Goal: Task Accomplishment & Management: Use online tool/utility

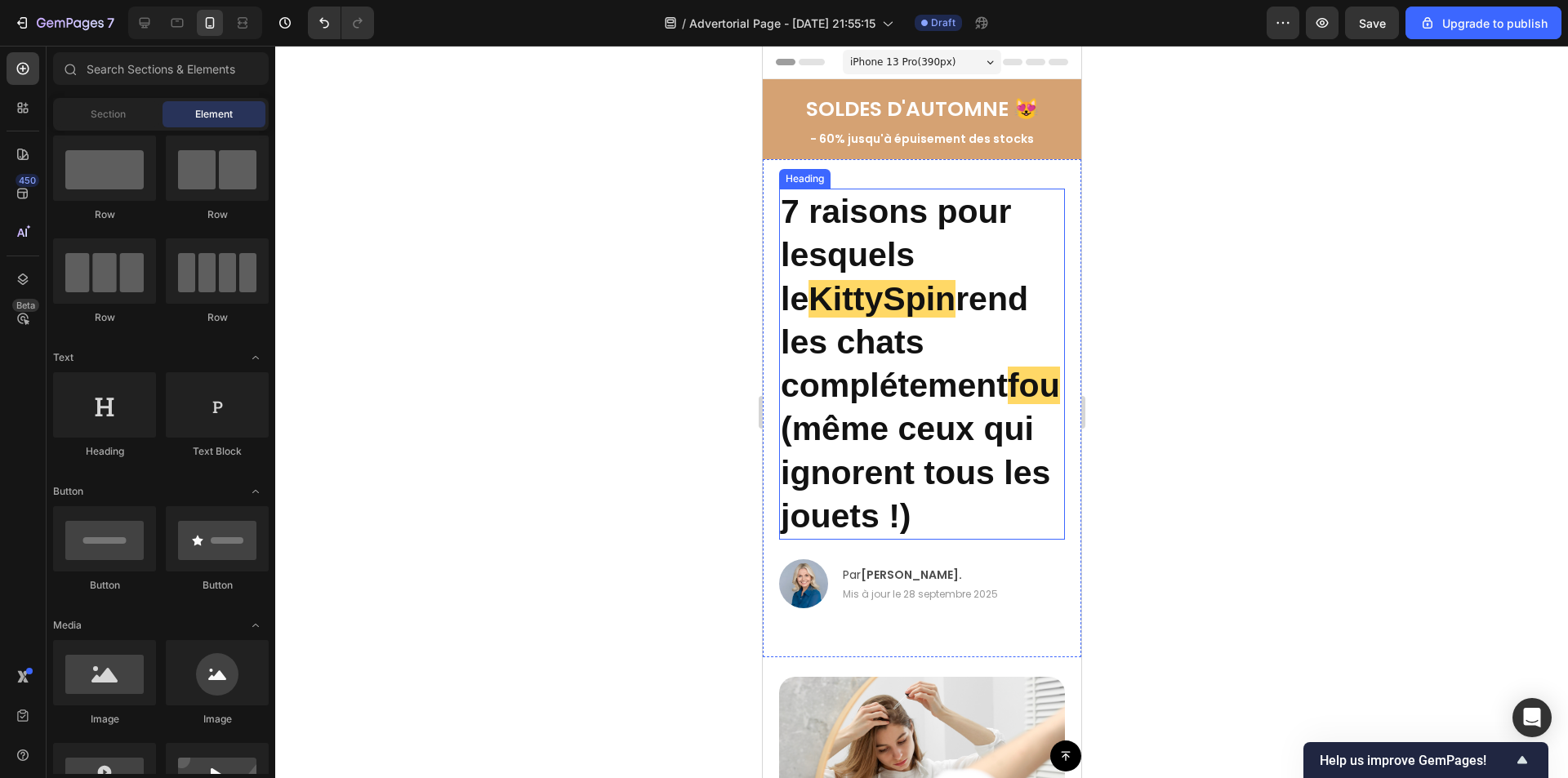
click at [907, 425] on p "7 raisons pour lesquels le [PERSON_NAME] rend les chats complétement fou (même …" at bounding box center [921, 365] width 283 height 348
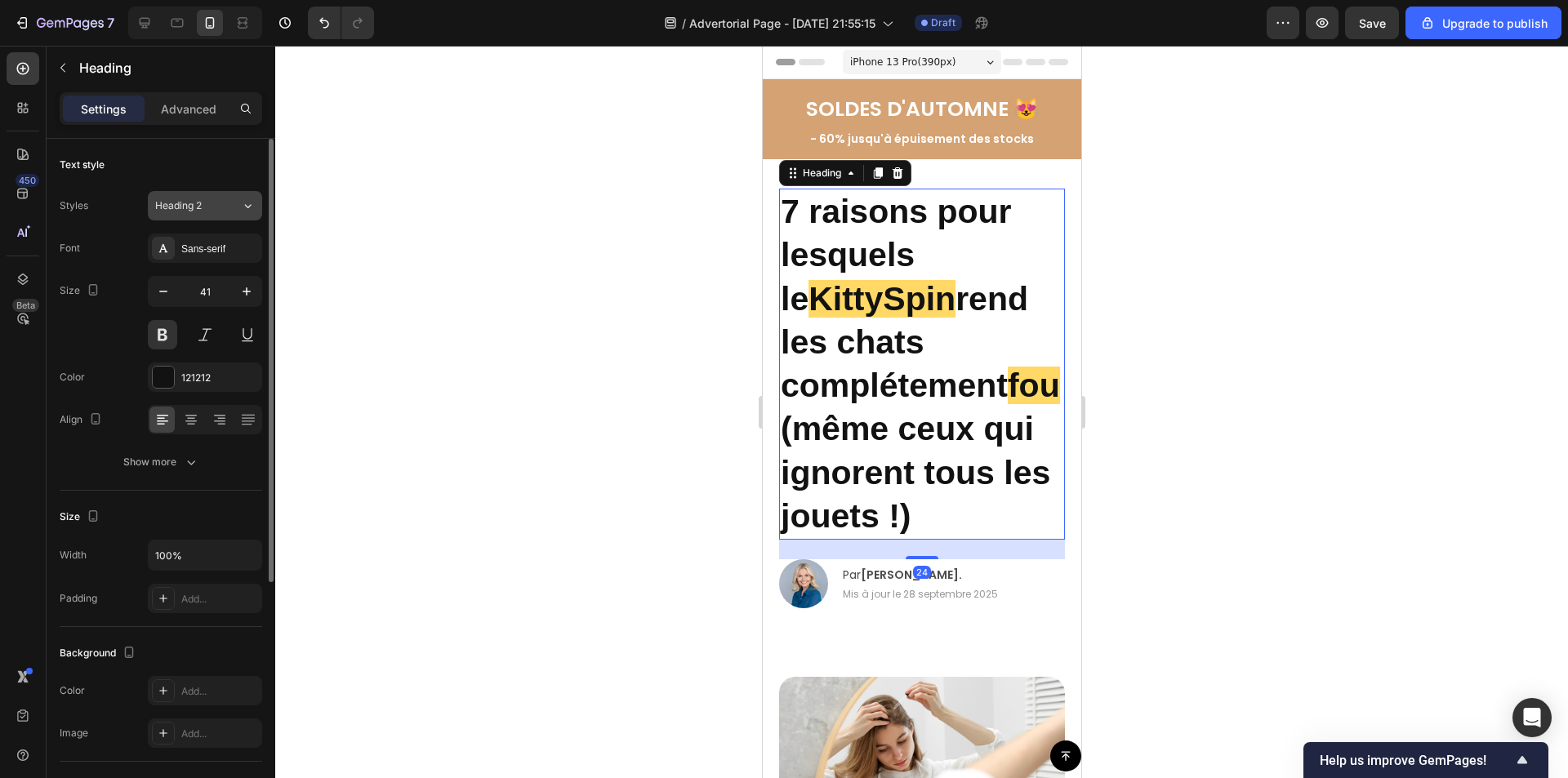
click at [187, 210] on span "Heading 2" at bounding box center [179, 205] width 47 height 15
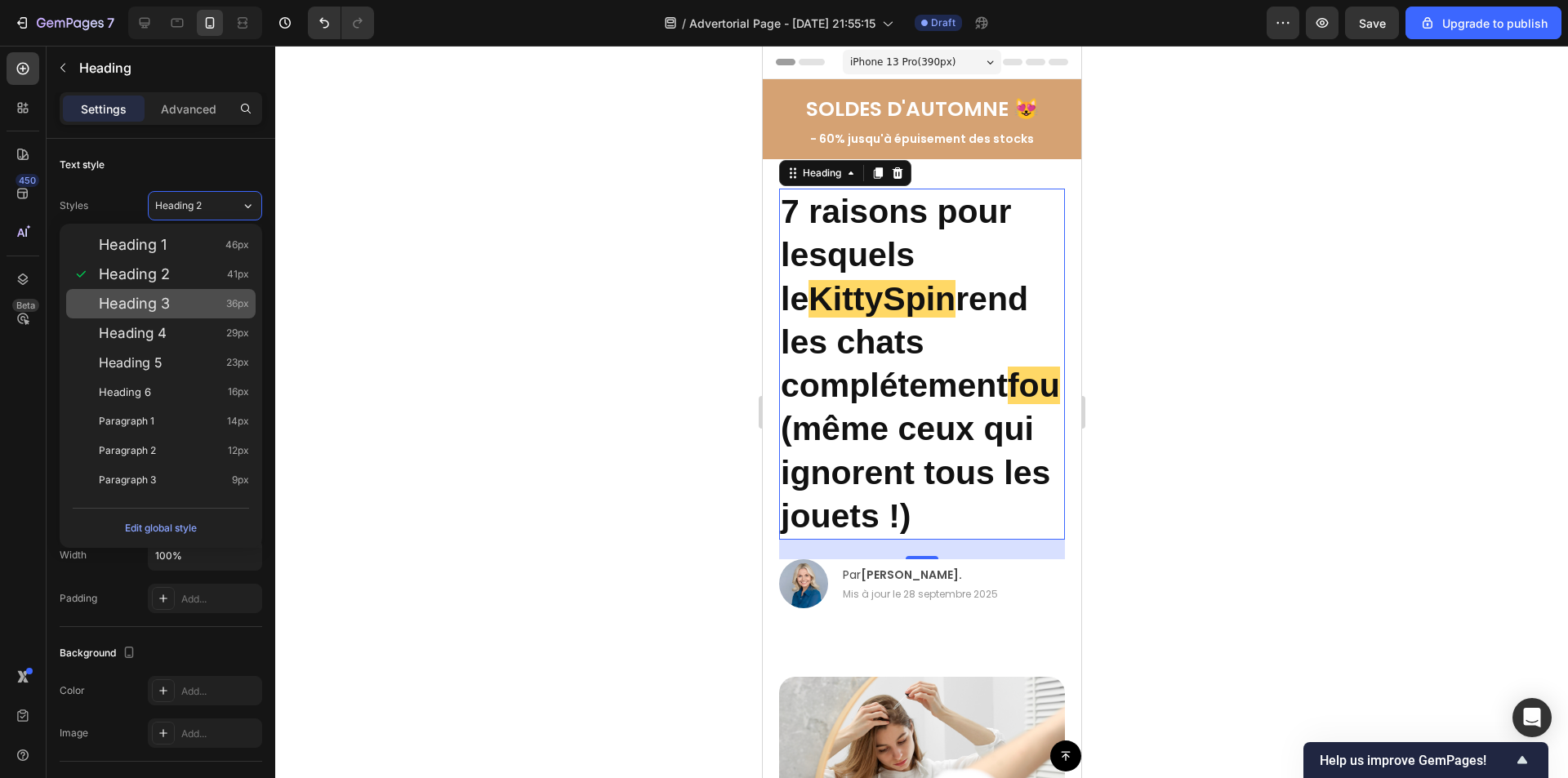
click at [156, 309] on span "Heading 3" at bounding box center [134, 303] width 71 height 17
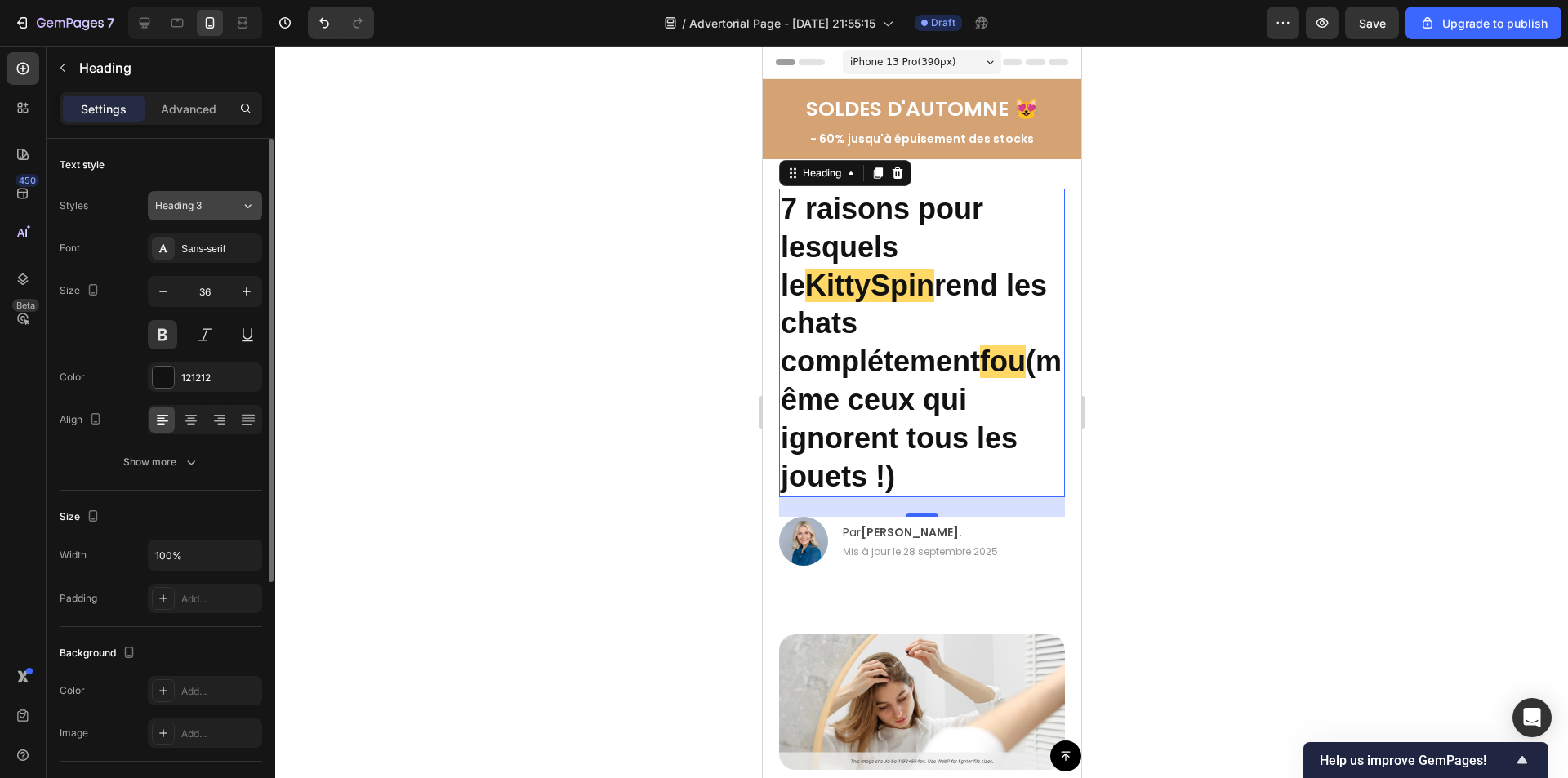
click at [212, 211] on div "Heading 3" at bounding box center [189, 205] width 66 height 15
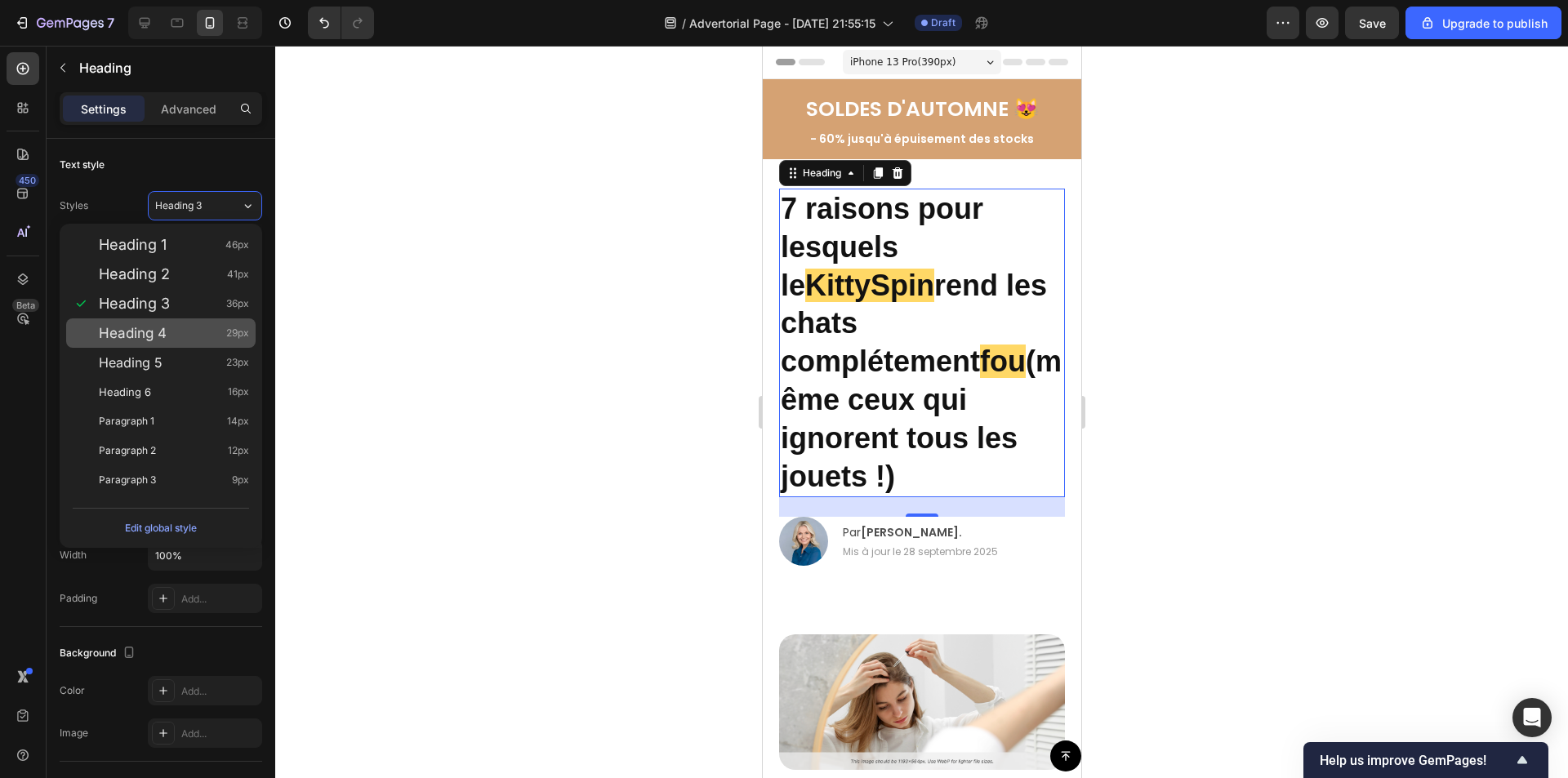
click at [186, 331] on div "Heading 4 29px" at bounding box center [174, 333] width 151 height 17
type input "29"
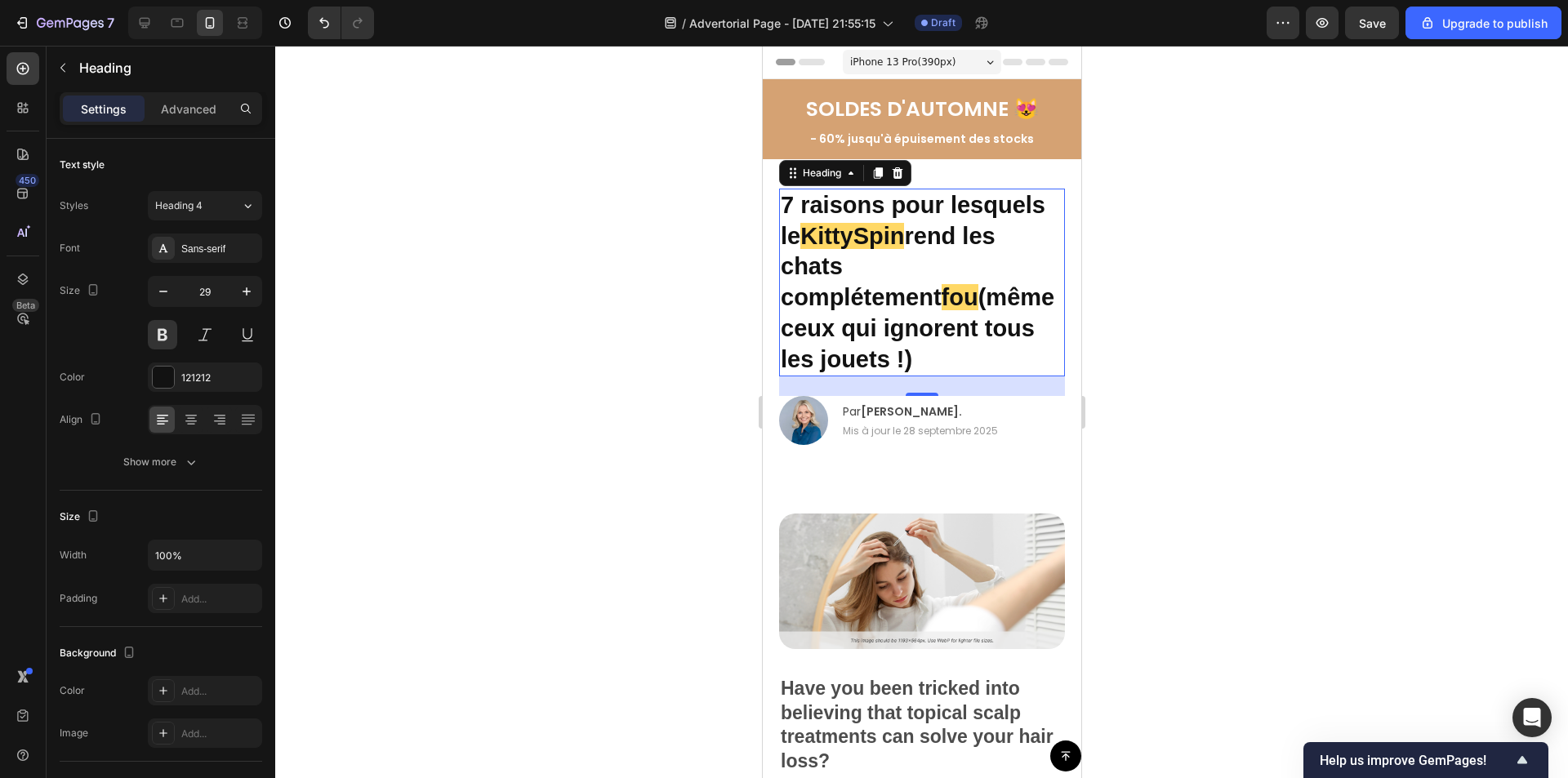
click at [1252, 257] on div at bounding box center [922, 411] width 1293 height 732
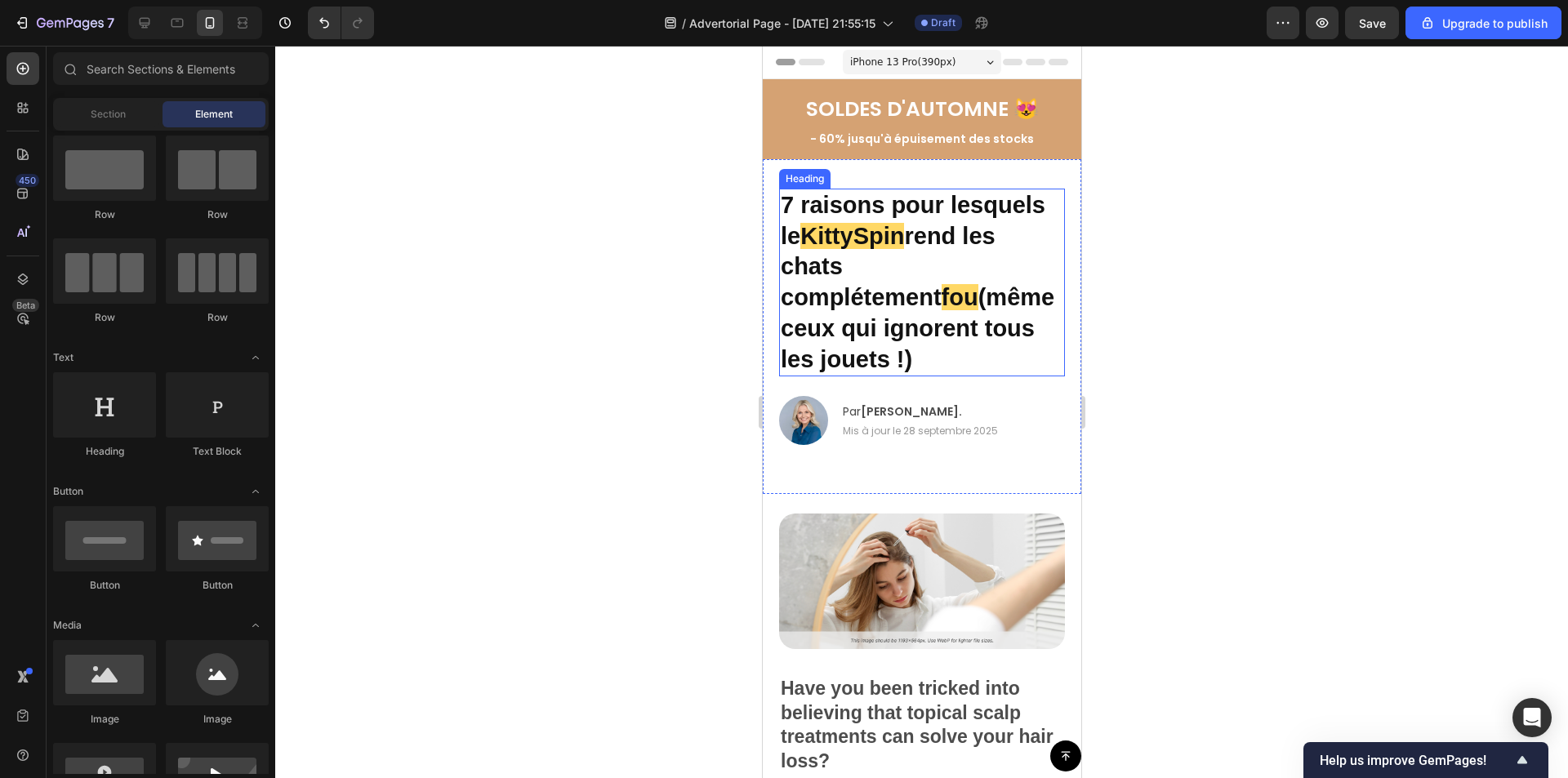
click at [897, 258] on p "7 raisons pour lesquels le [PERSON_NAME] rend les chats complétement fou (même …" at bounding box center [921, 283] width 283 height 185
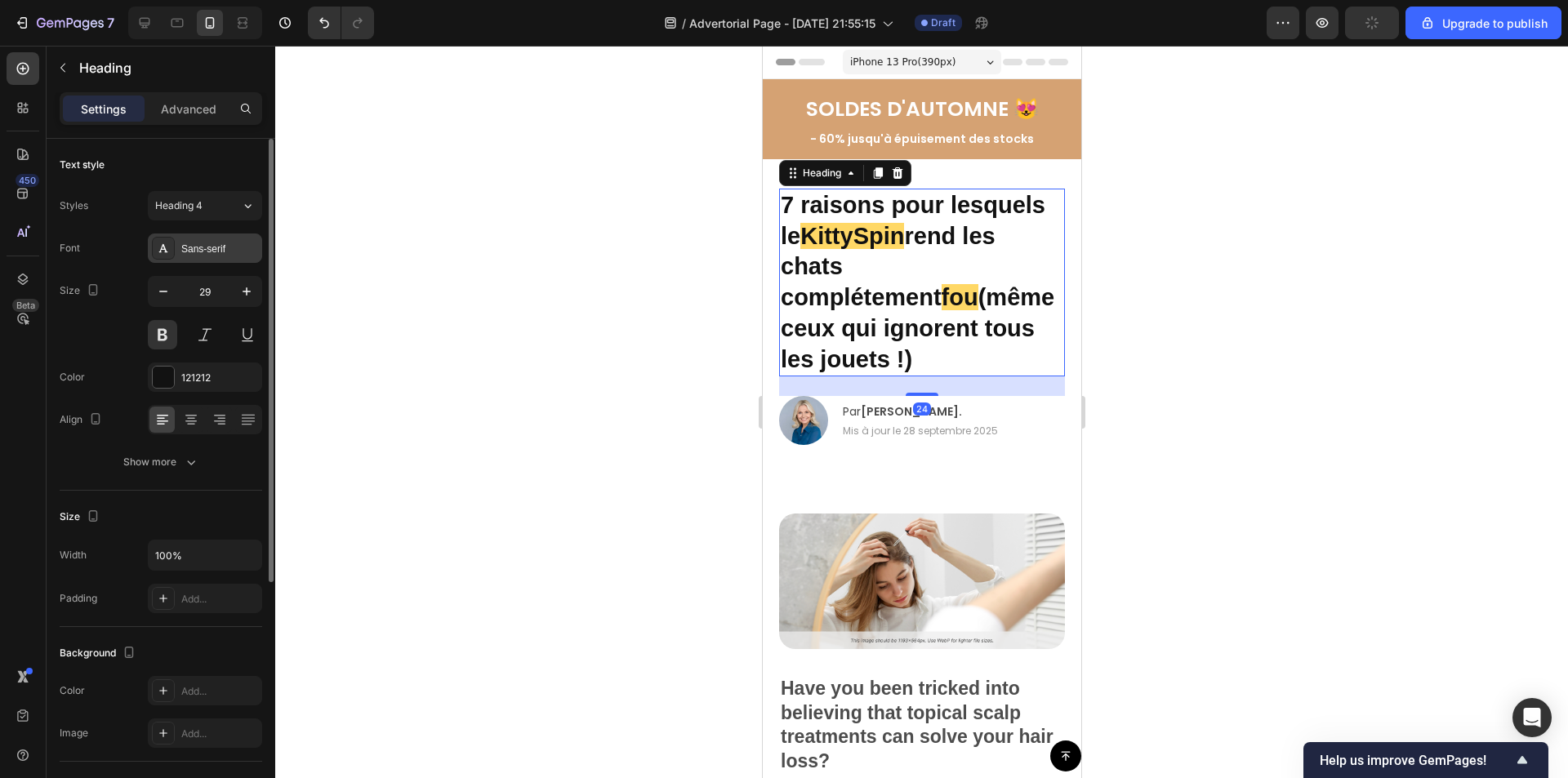
click at [217, 249] on div "Sans-serif" at bounding box center [219, 249] width 77 height 15
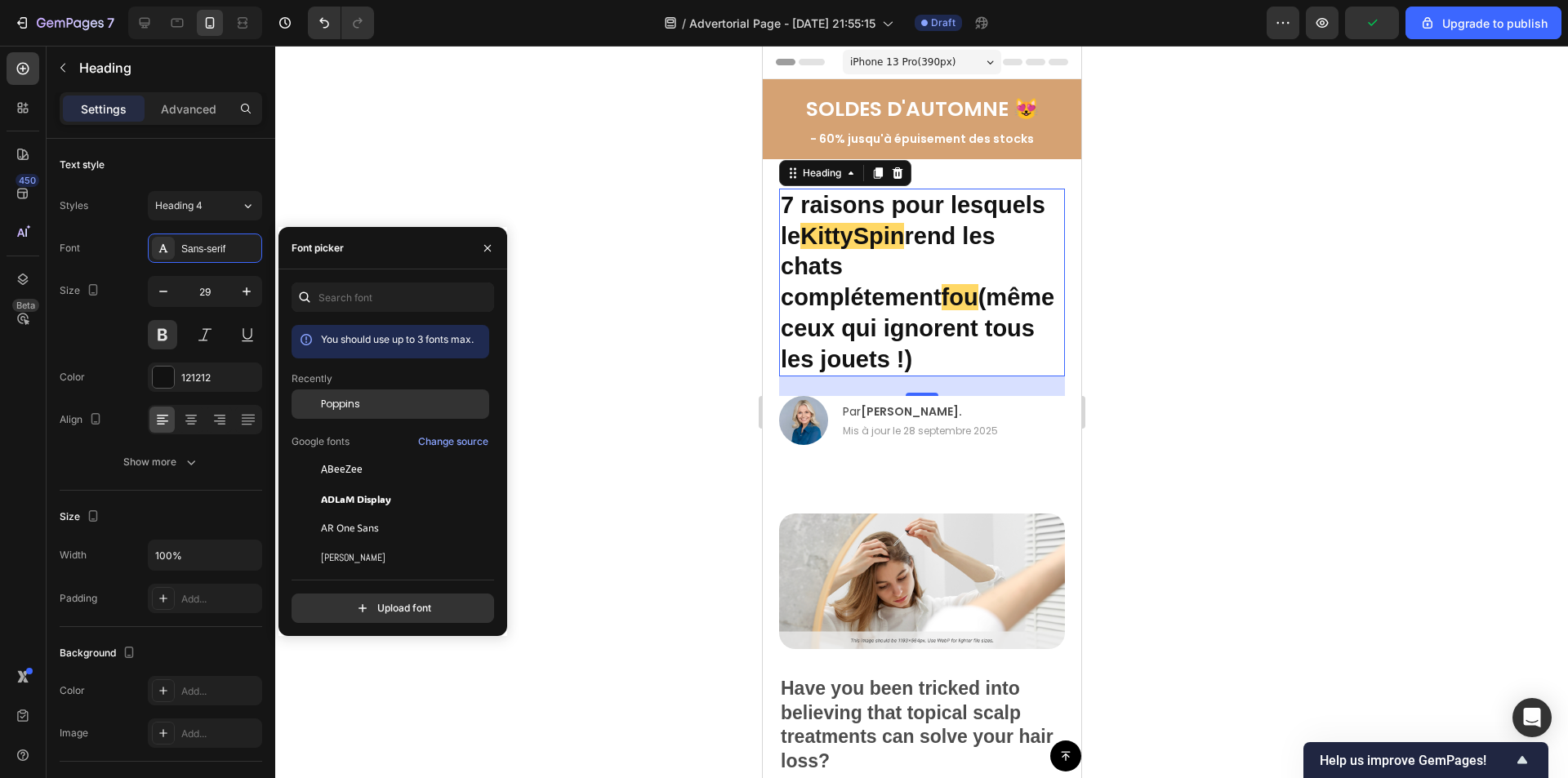
click at [354, 408] on span "Poppins" at bounding box center [340, 404] width 39 height 15
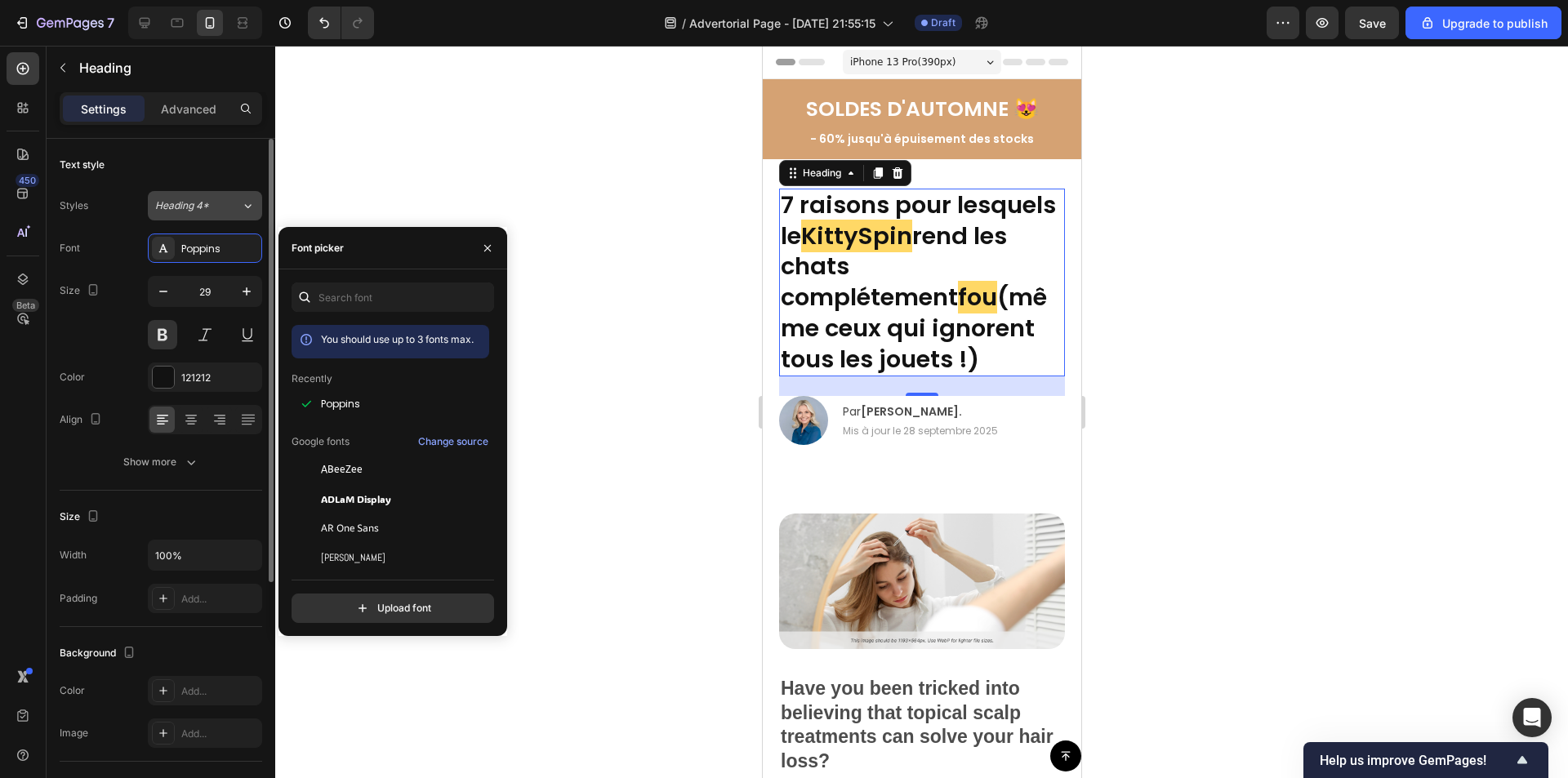
click at [202, 199] on span "Heading 4*" at bounding box center [182, 205] width 53 height 15
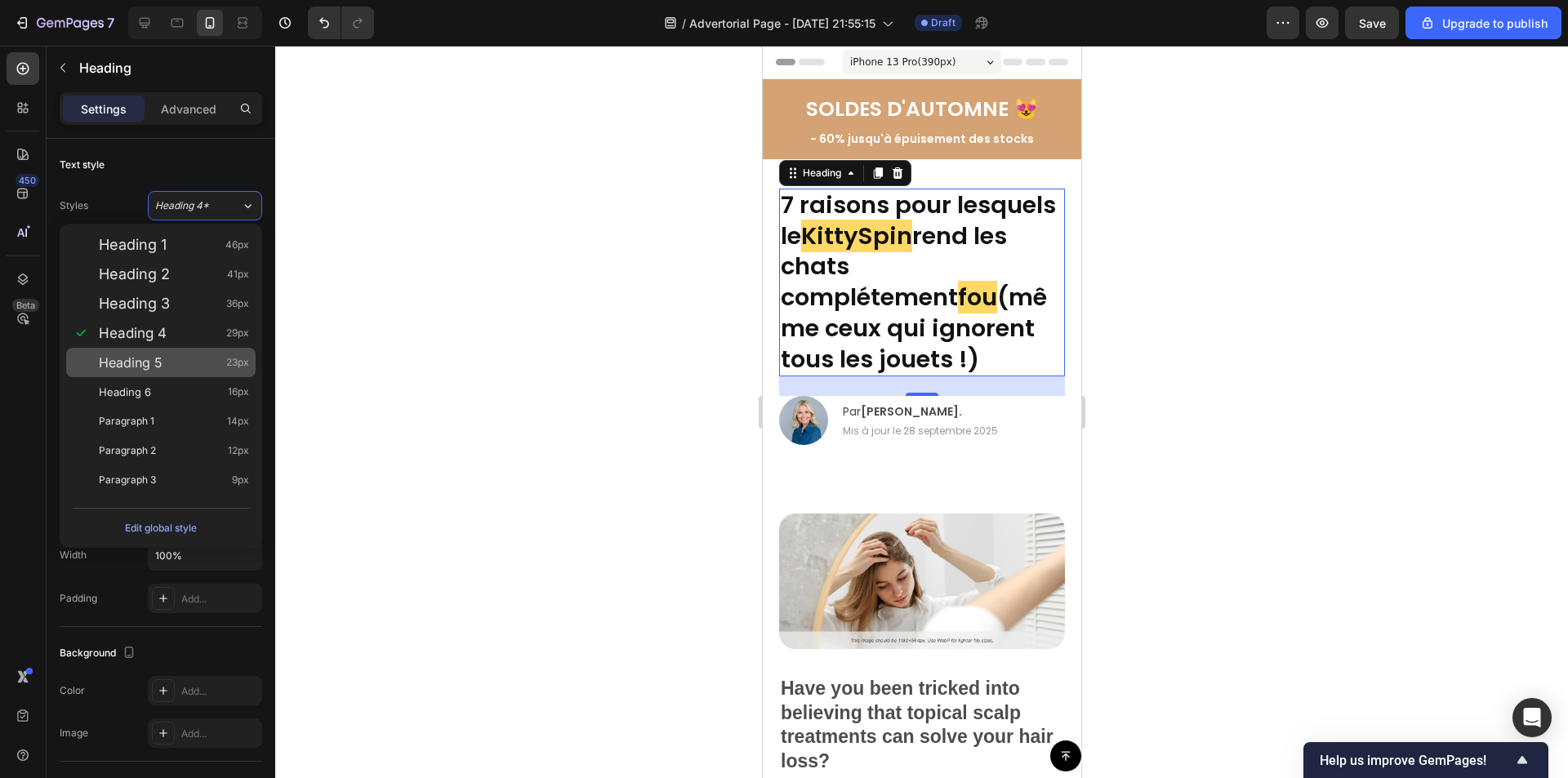
click at [143, 368] on span "Heading 5" at bounding box center [131, 363] width 64 height 17
type input "23"
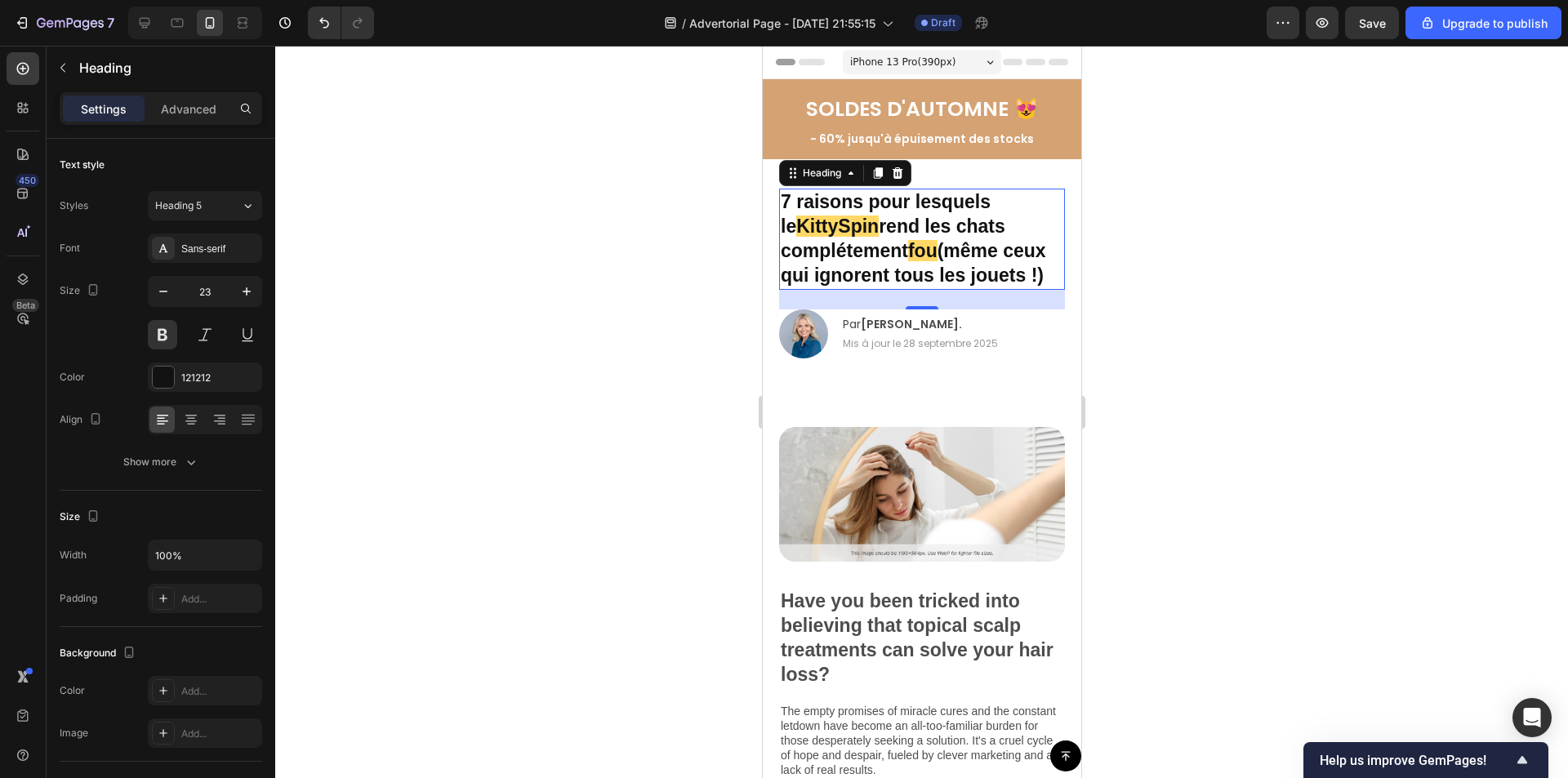
click at [1287, 208] on div at bounding box center [922, 411] width 1293 height 732
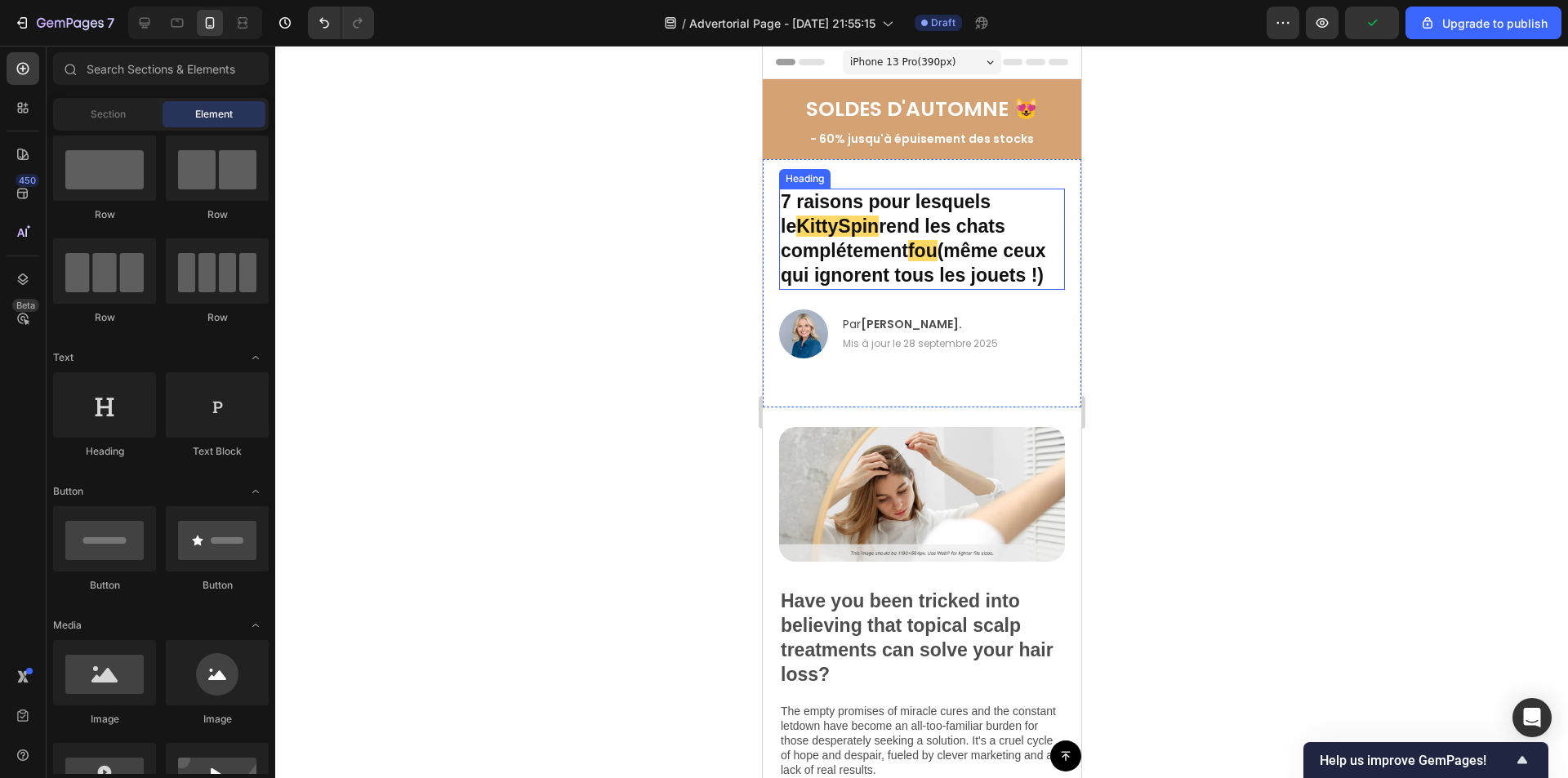
click at [902, 212] on p "7 raisons pour lesquels le [PERSON_NAME] rend les chats complétement fou (même …" at bounding box center [921, 239] width 283 height 98
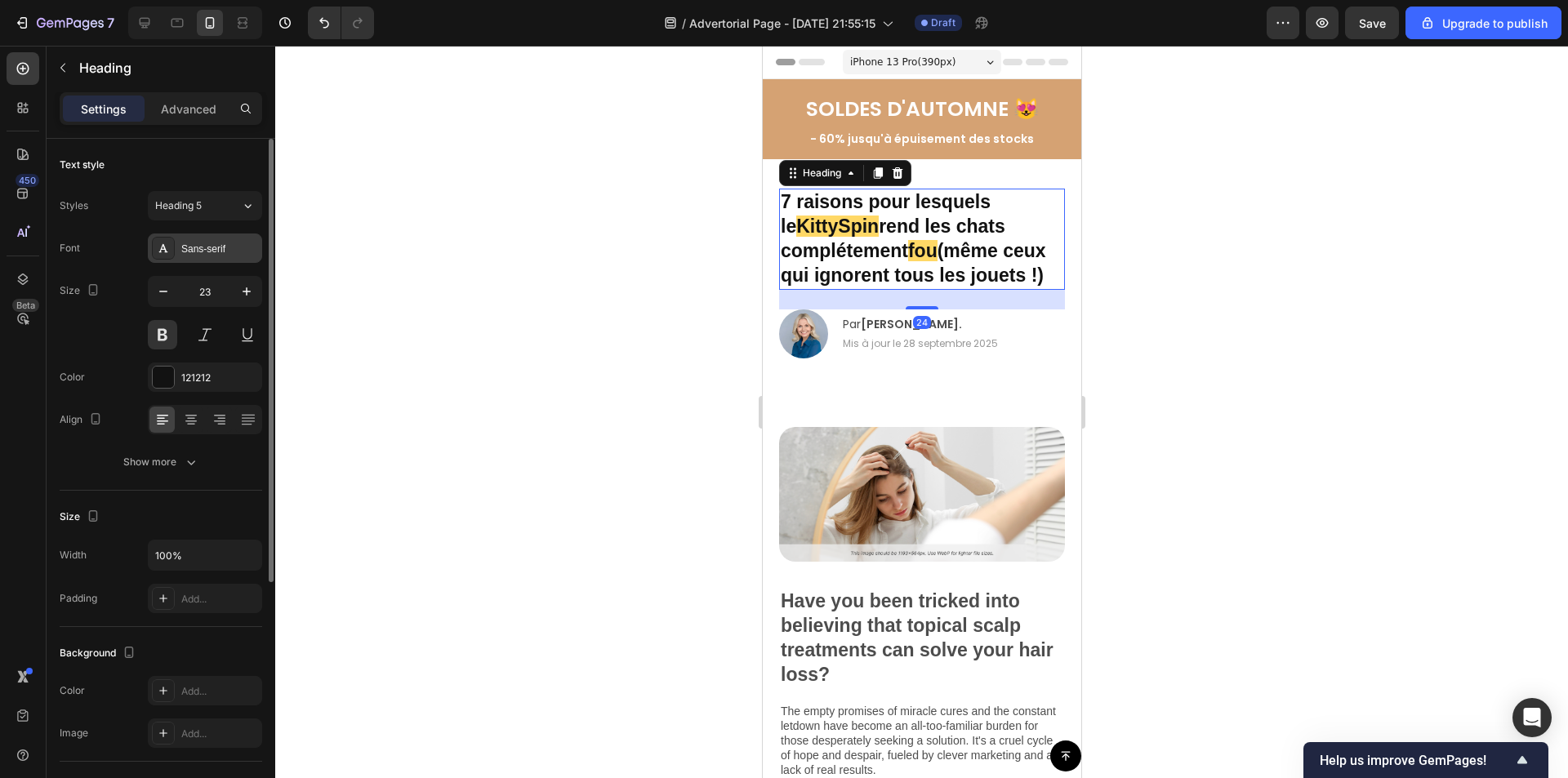
click at [190, 248] on div "Sans-serif" at bounding box center [219, 249] width 77 height 15
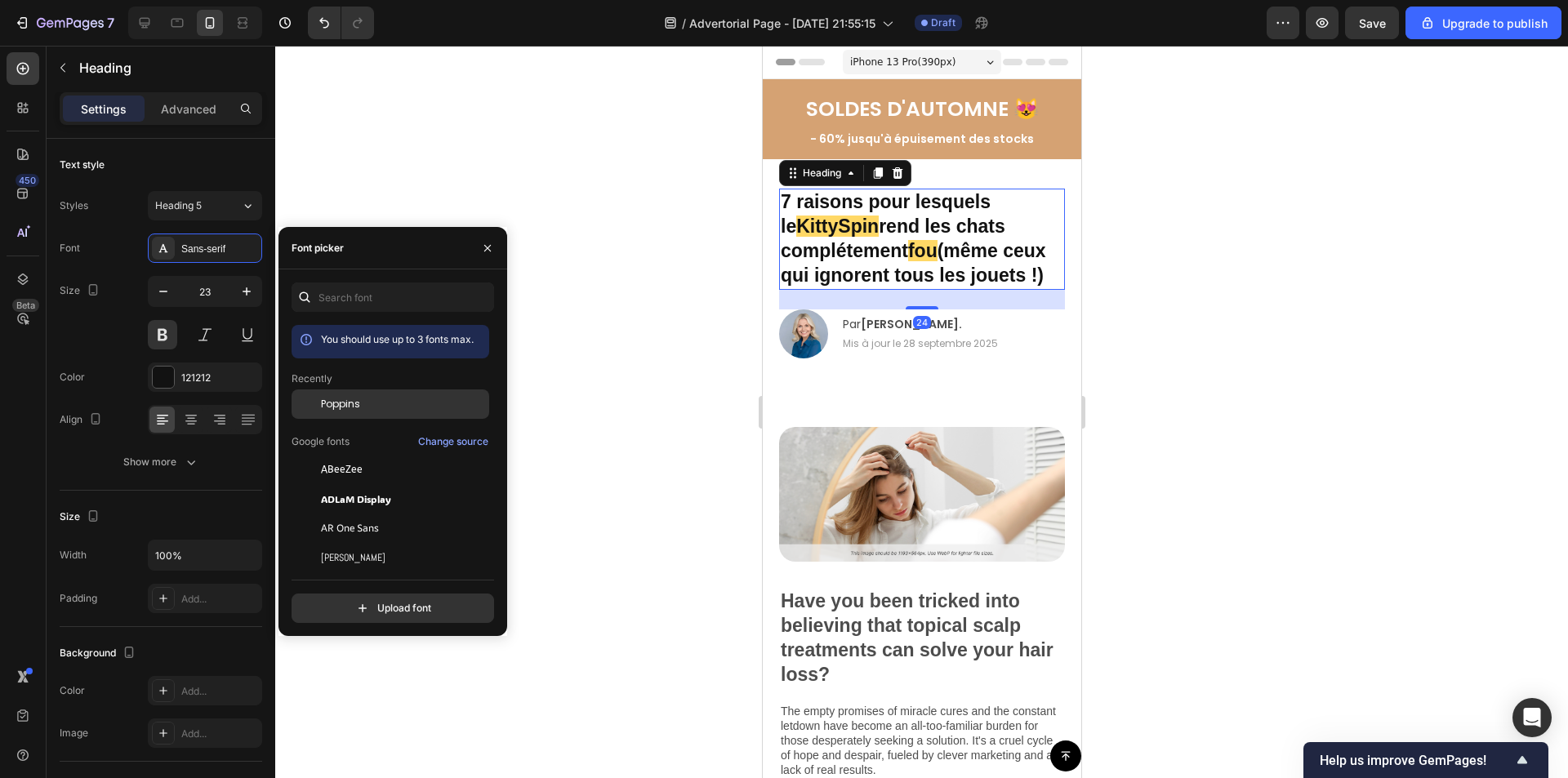
click at [359, 401] on span "Poppins" at bounding box center [340, 404] width 39 height 15
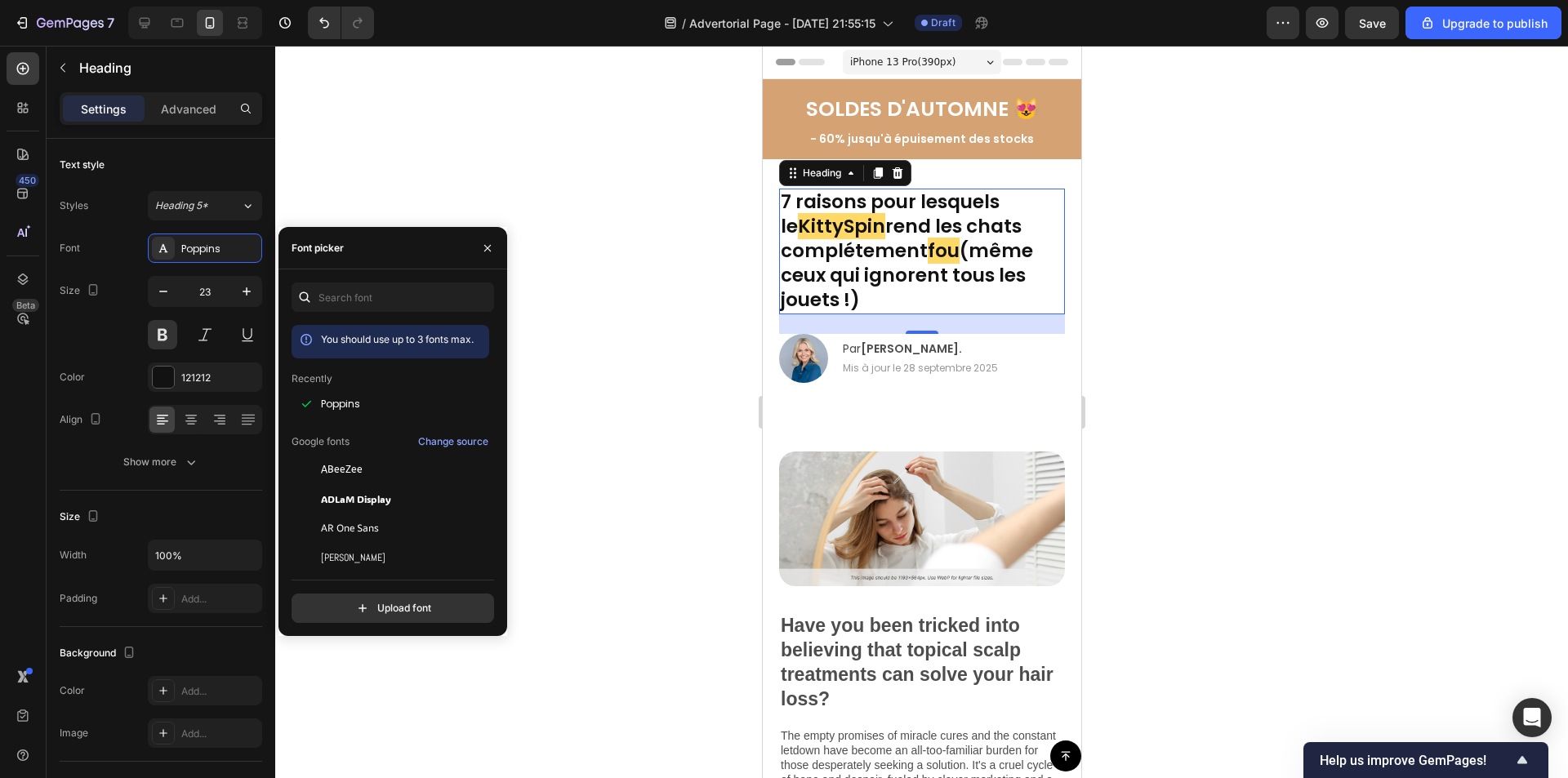
click at [1212, 205] on div at bounding box center [922, 411] width 1293 height 732
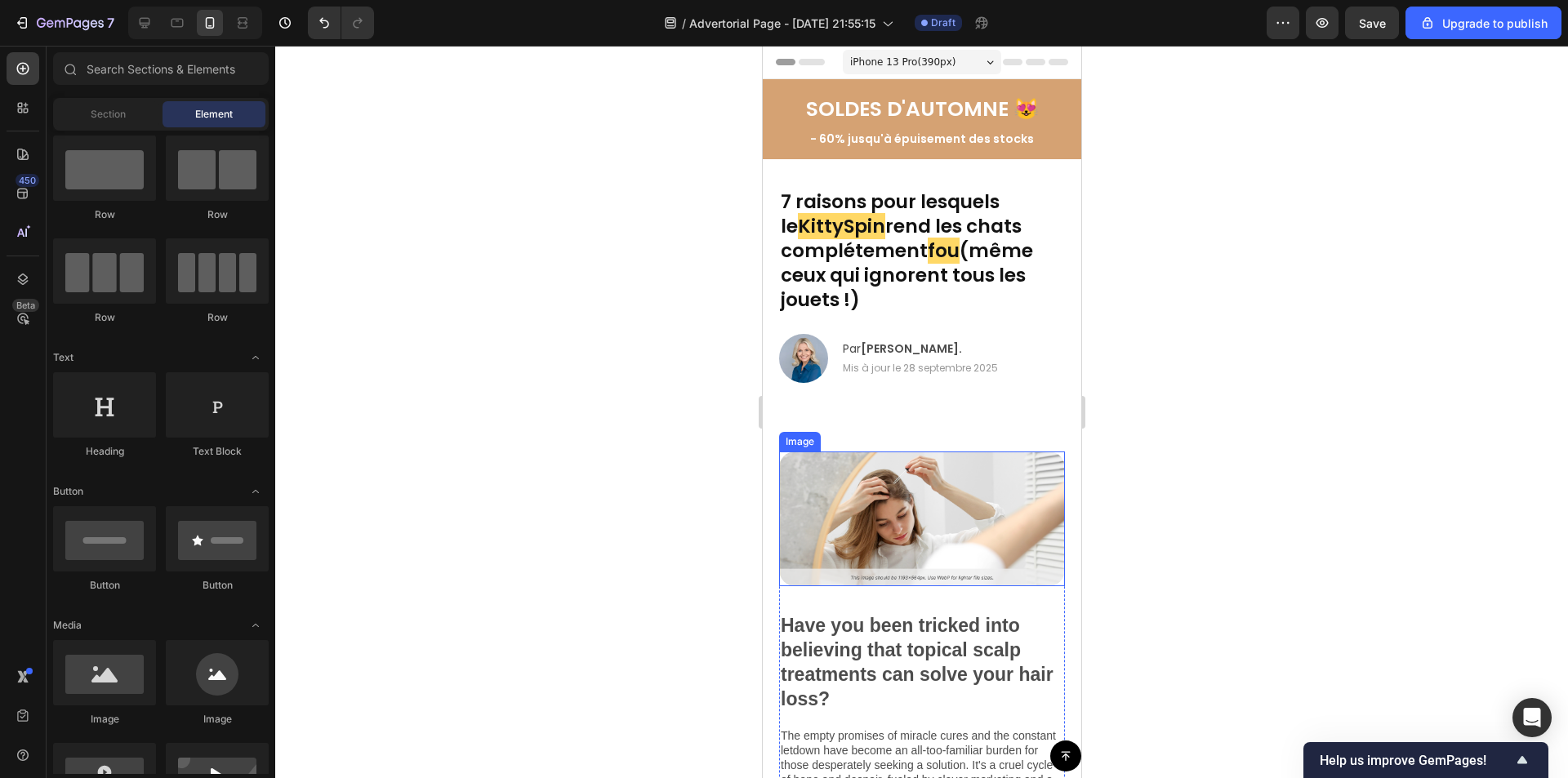
click at [930, 499] on img at bounding box center [921, 518] width 286 height 135
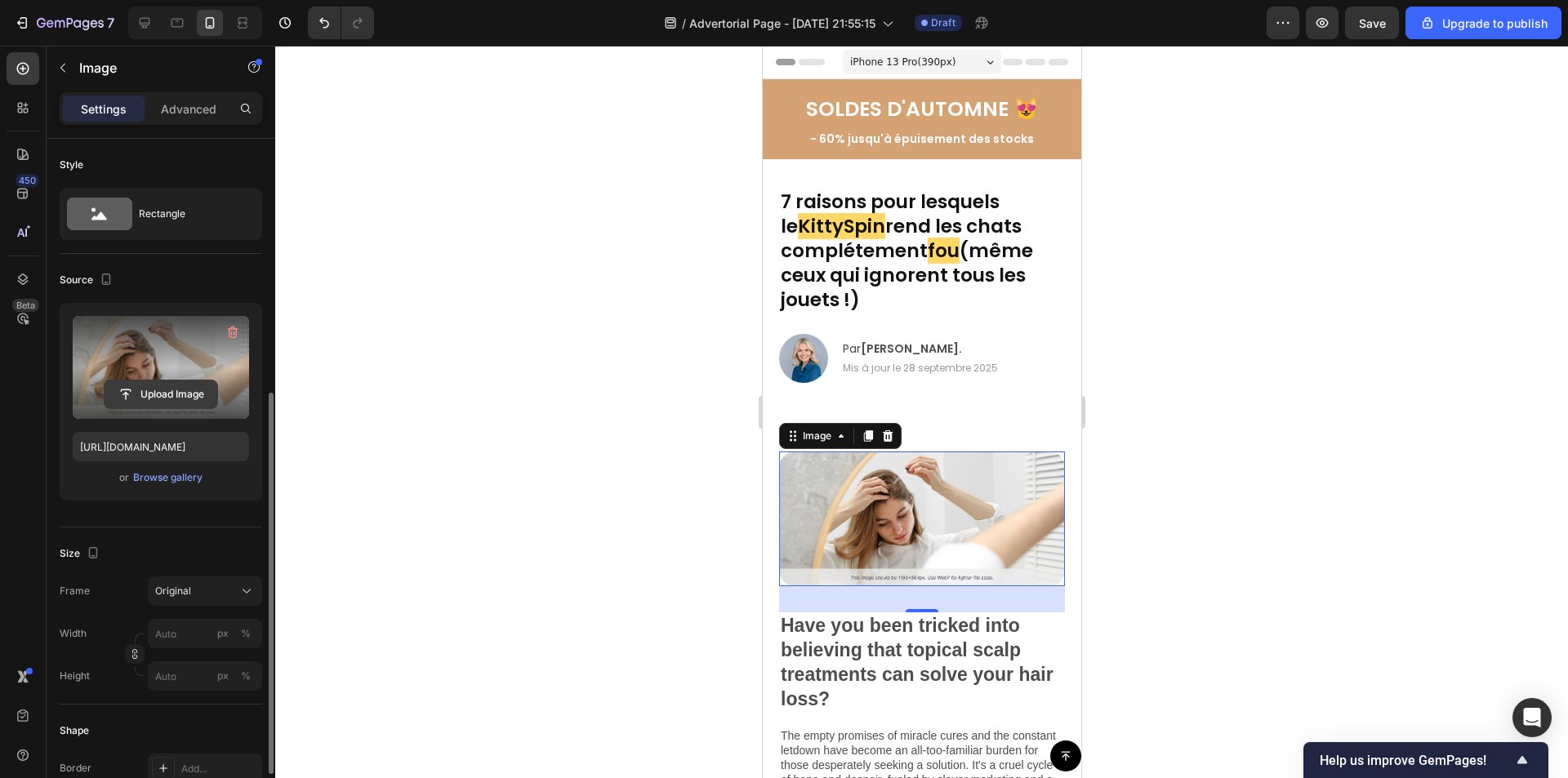
scroll to position [548, 0]
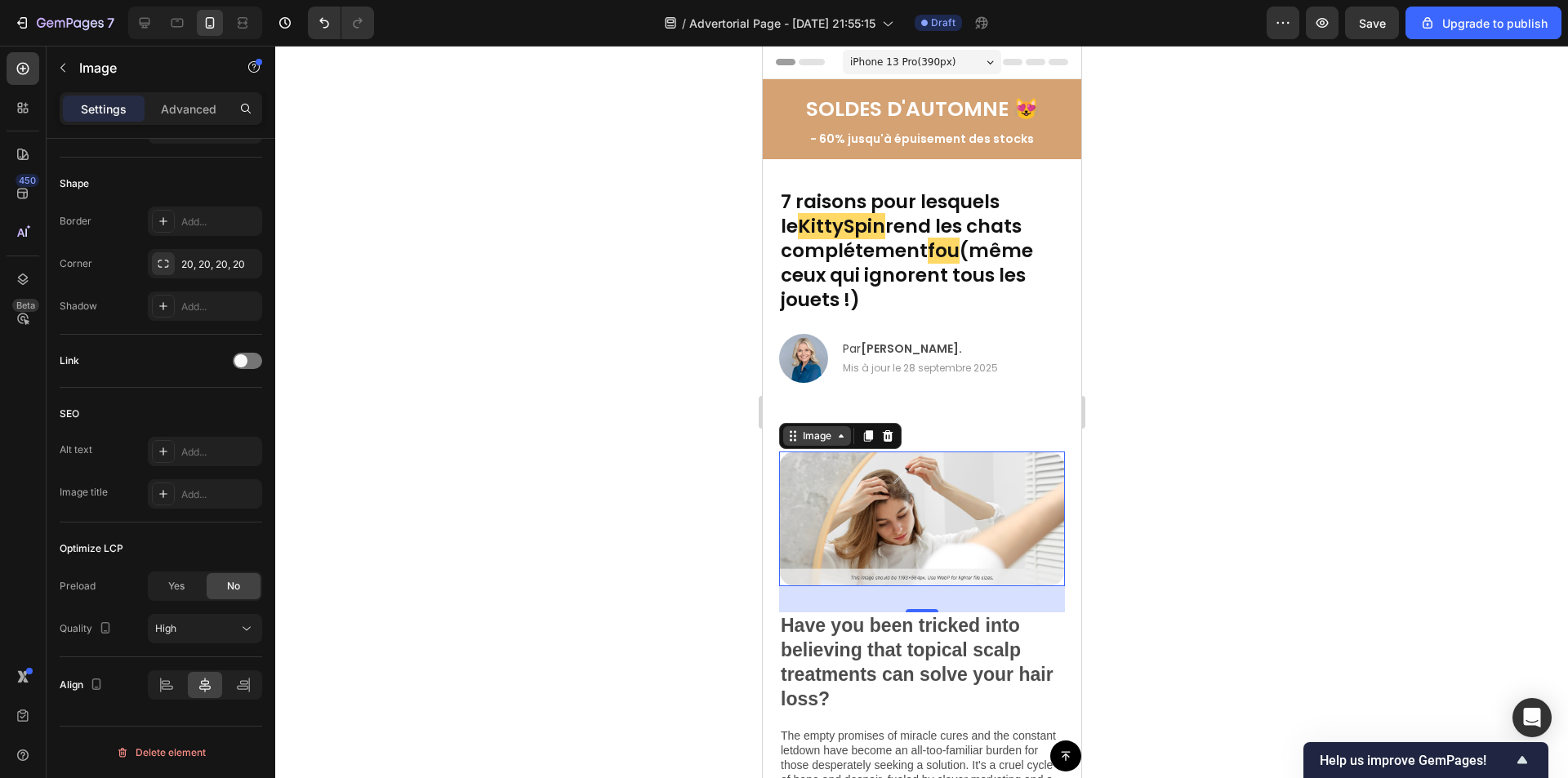
click at [841, 439] on icon at bounding box center [840, 436] width 13 height 13
click at [563, 446] on div at bounding box center [922, 411] width 1293 height 732
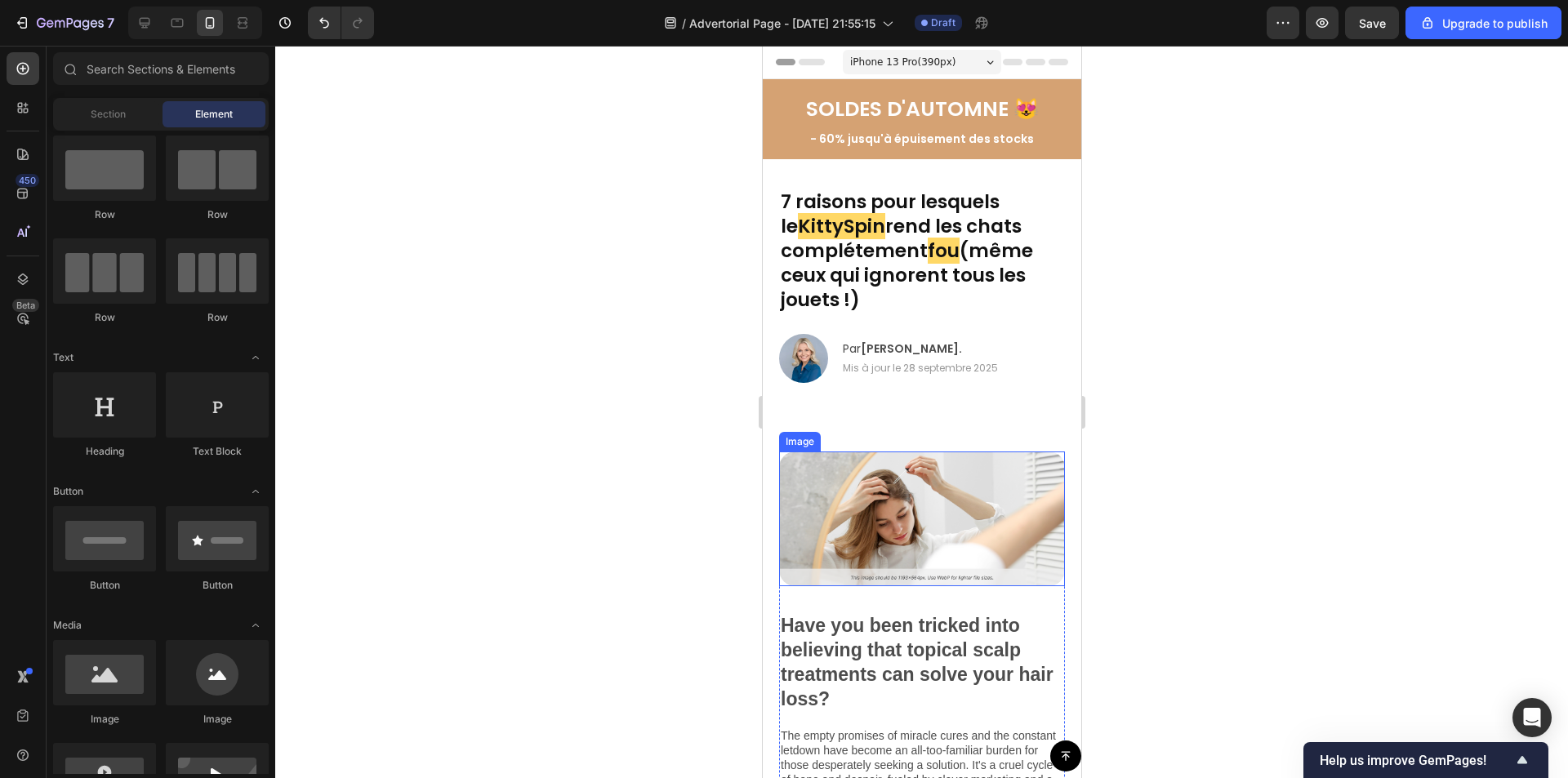
click at [968, 497] on img at bounding box center [921, 518] width 286 height 135
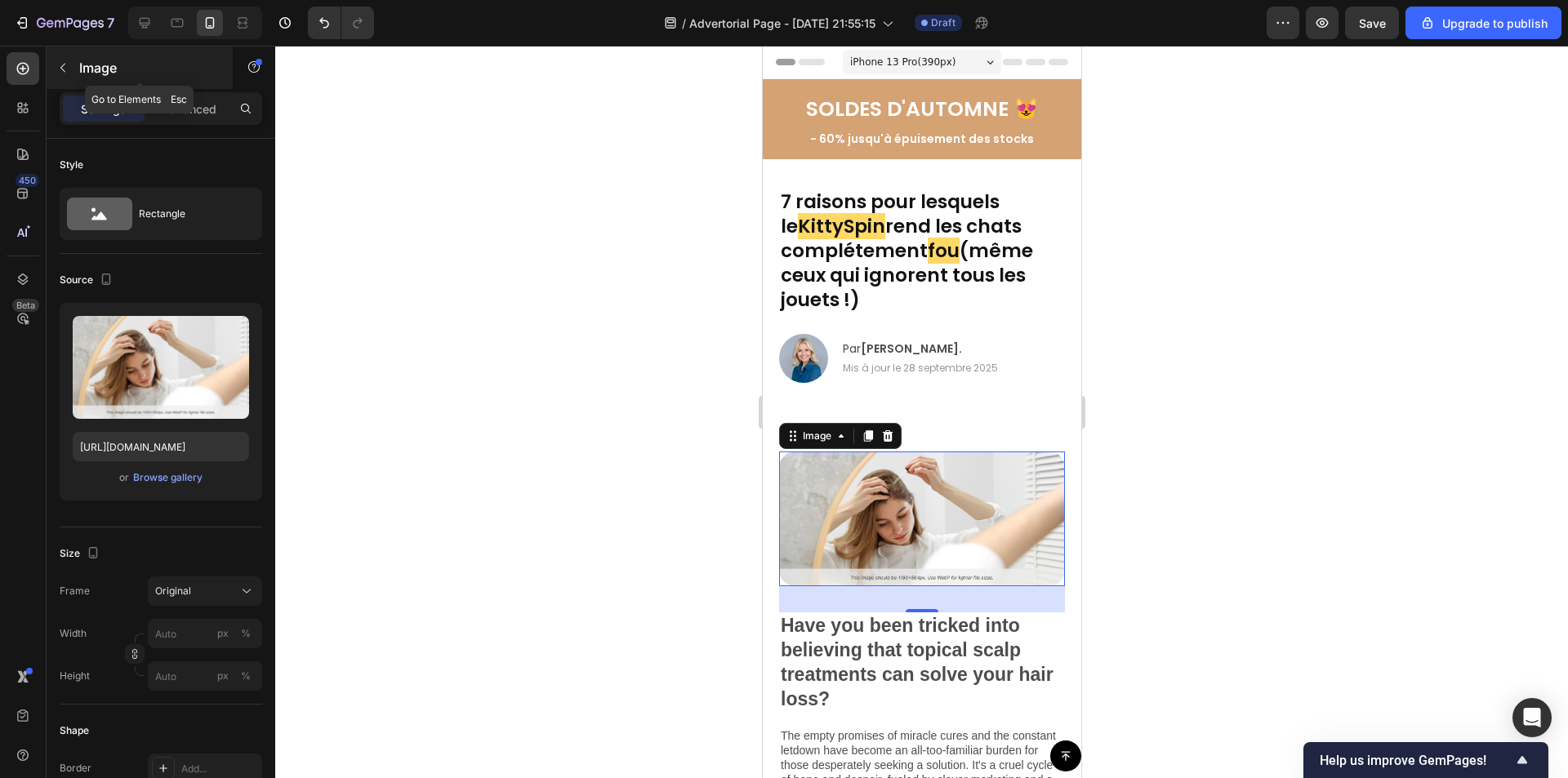
click at [60, 64] on icon "button" at bounding box center [62, 67] width 13 height 13
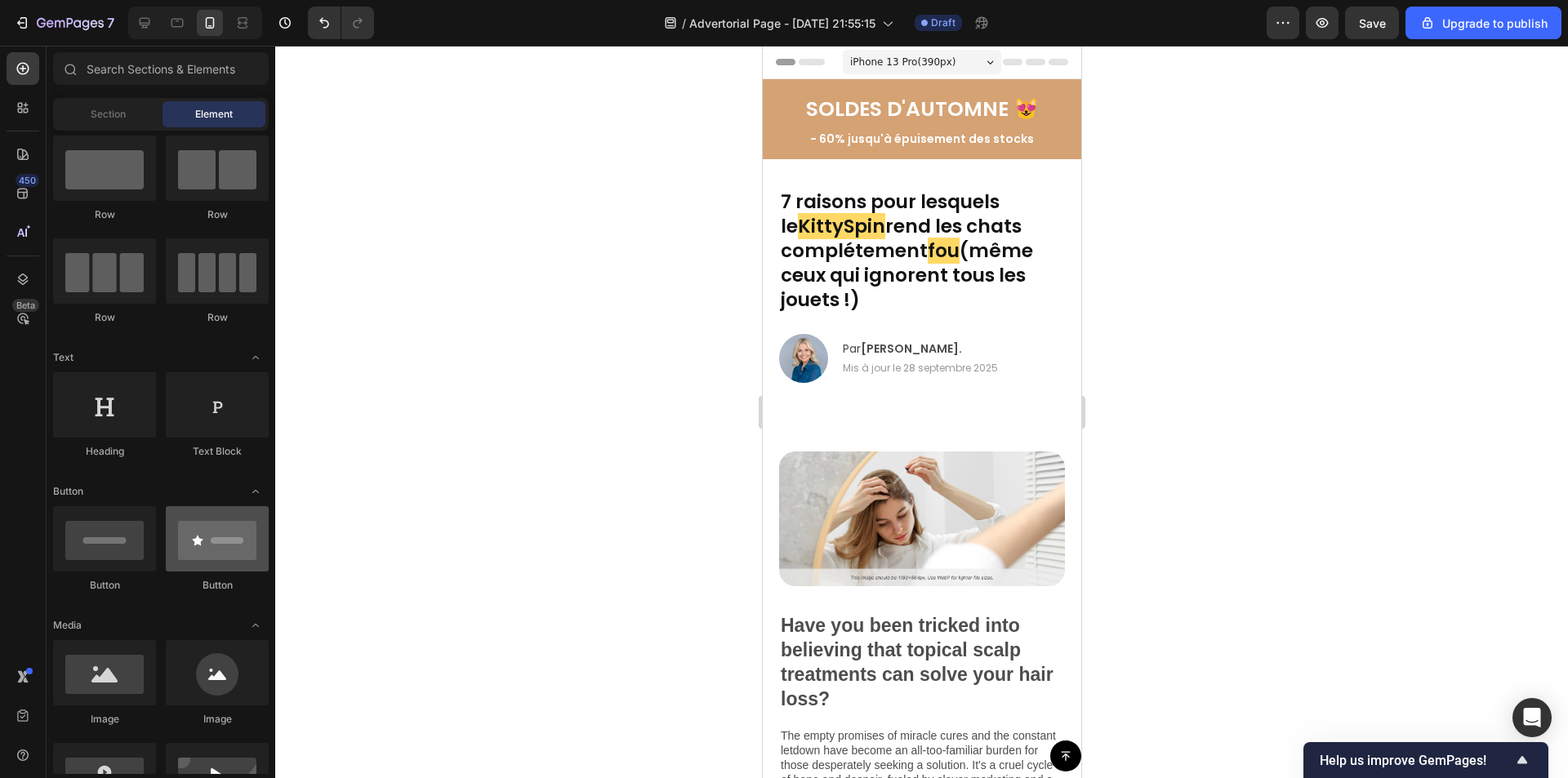
scroll to position [358, 0]
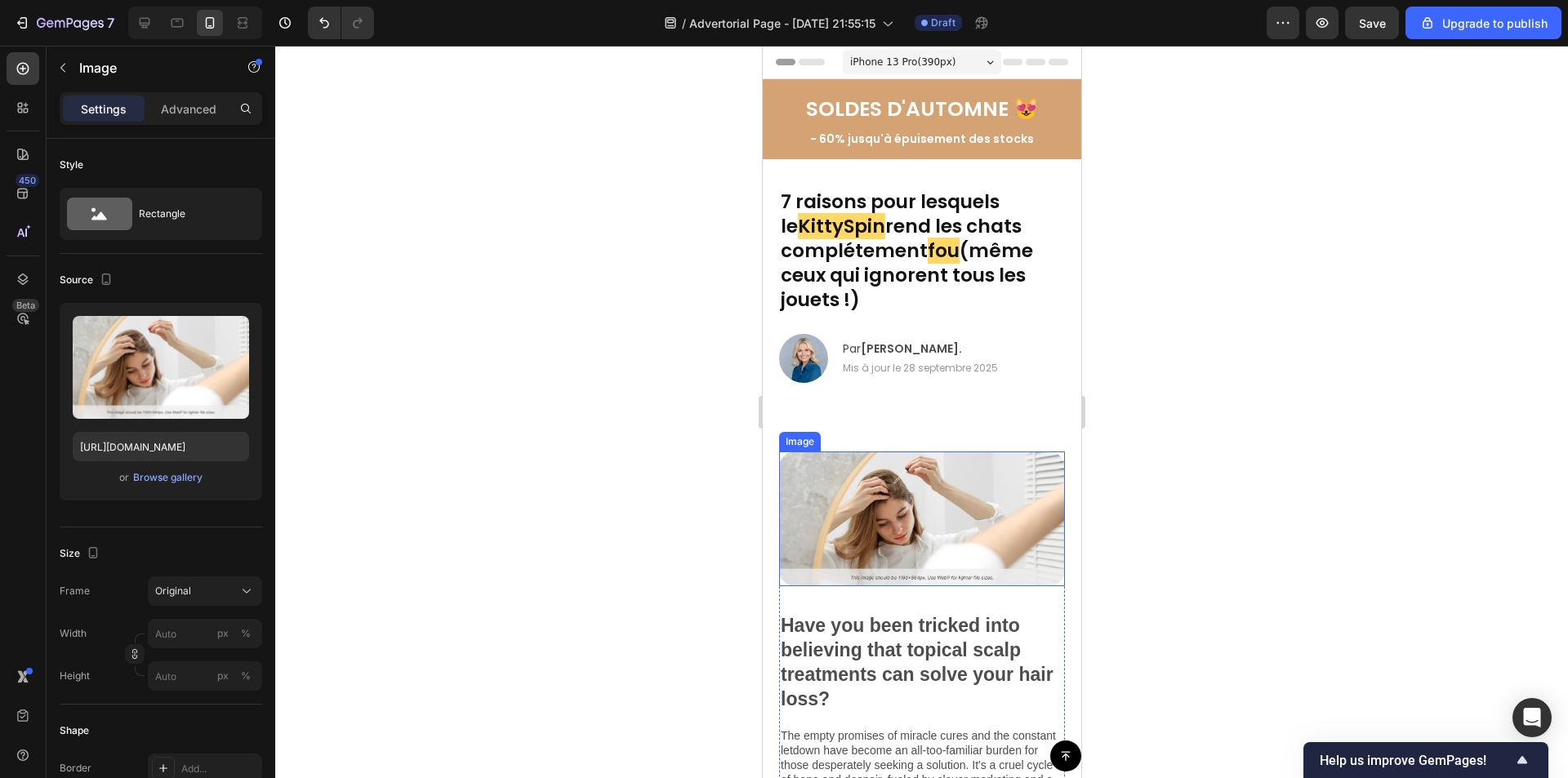
click at [870, 498] on img at bounding box center [921, 518] width 286 height 135
click at [883, 431] on icon at bounding box center [886, 436] width 13 height 13
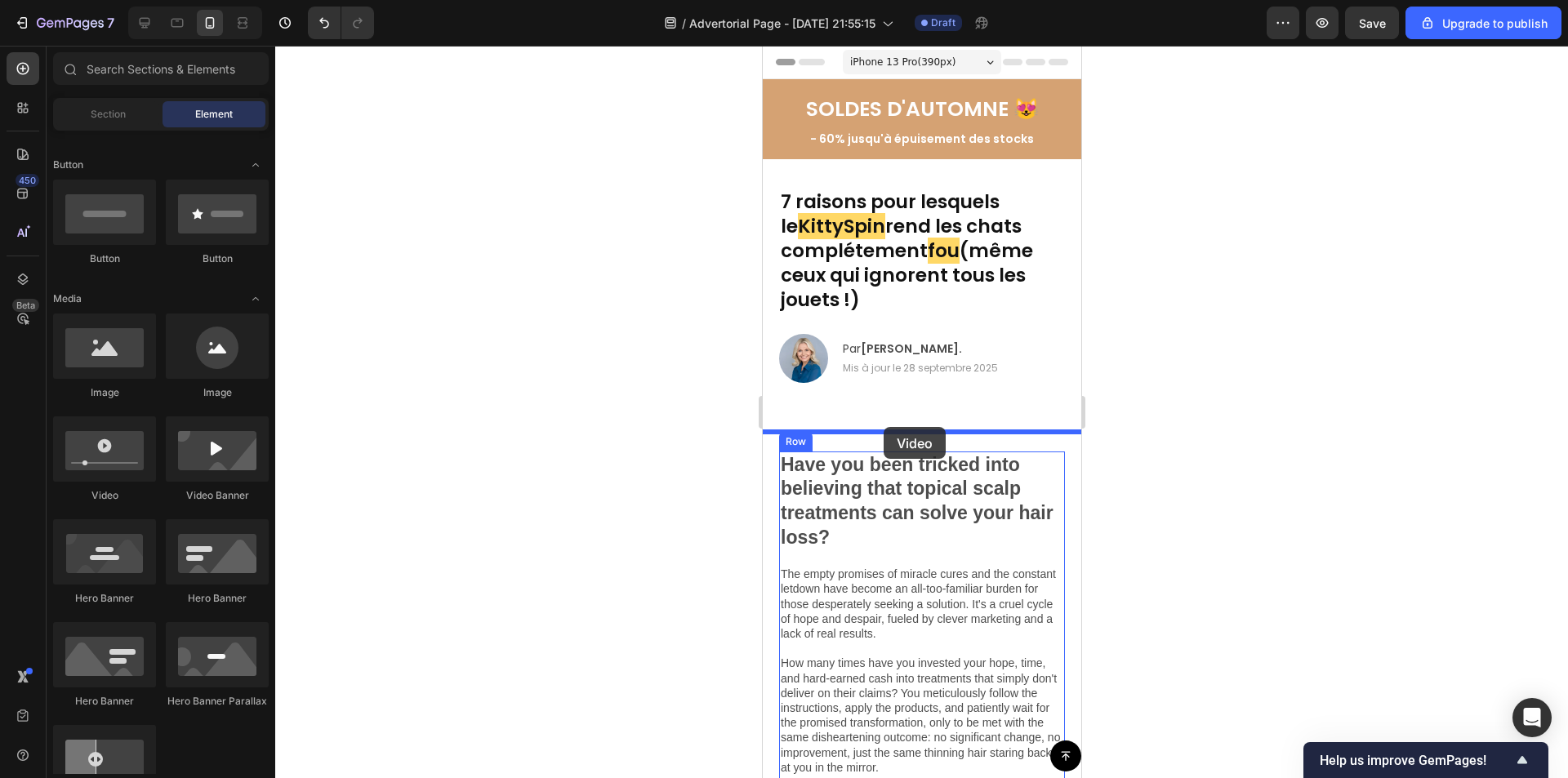
drag, startPoint x: 865, startPoint y: 504, endPoint x: 883, endPoint y: 427, distance: 79.1
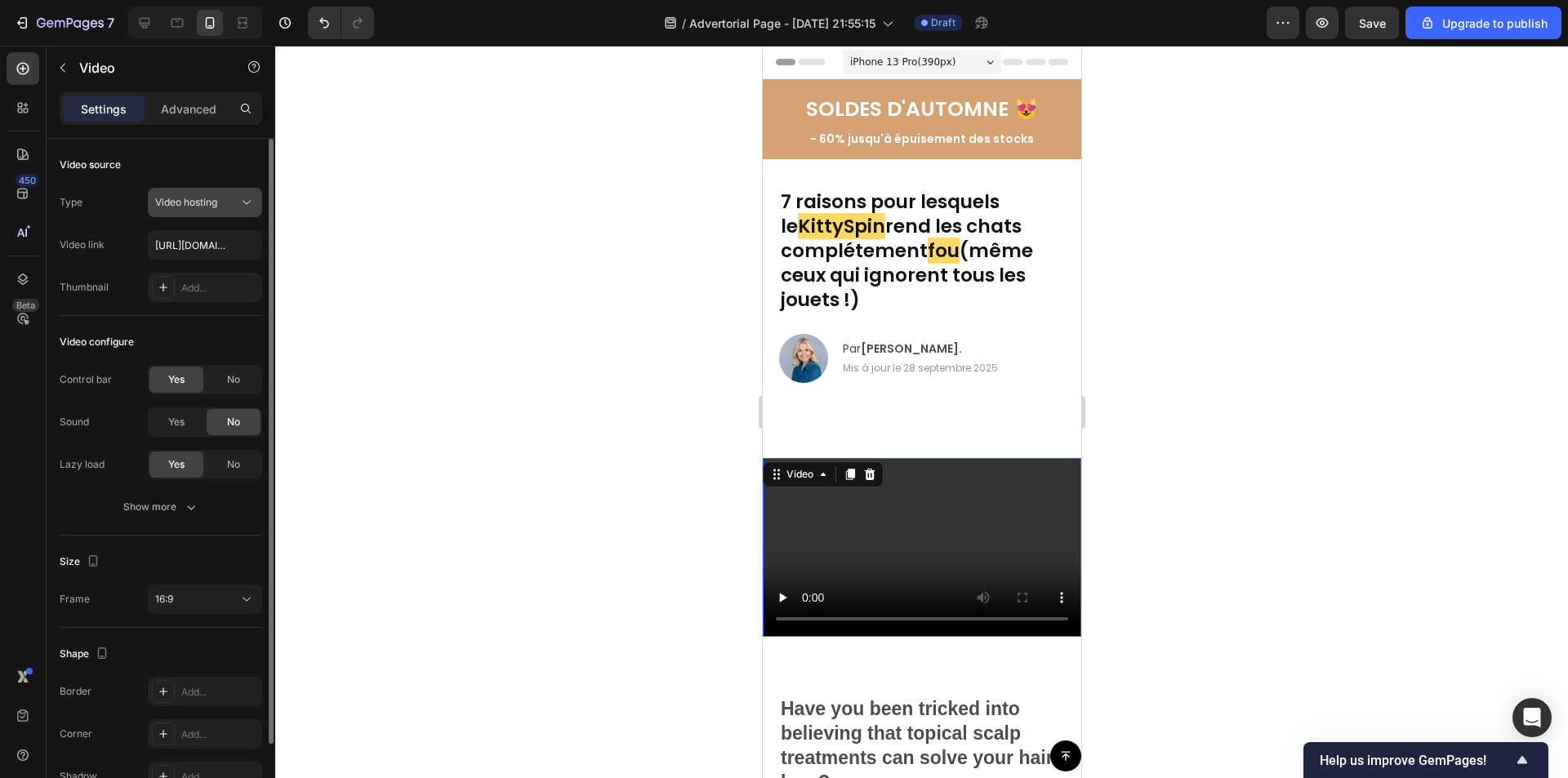
click at [191, 196] on span "Video hosting" at bounding box center [187, 202] width 62 height 13
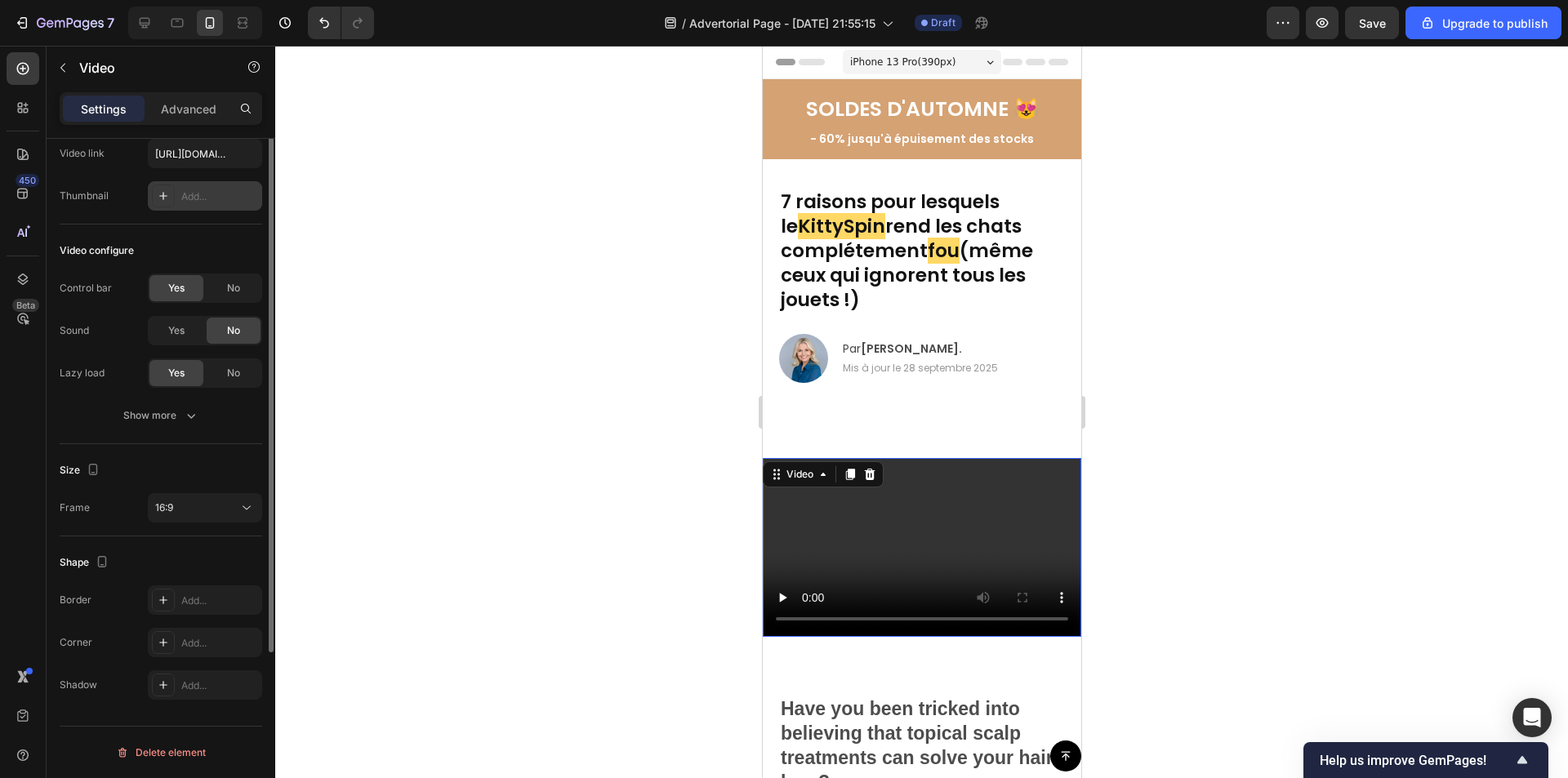
scroll to position [0, 0]
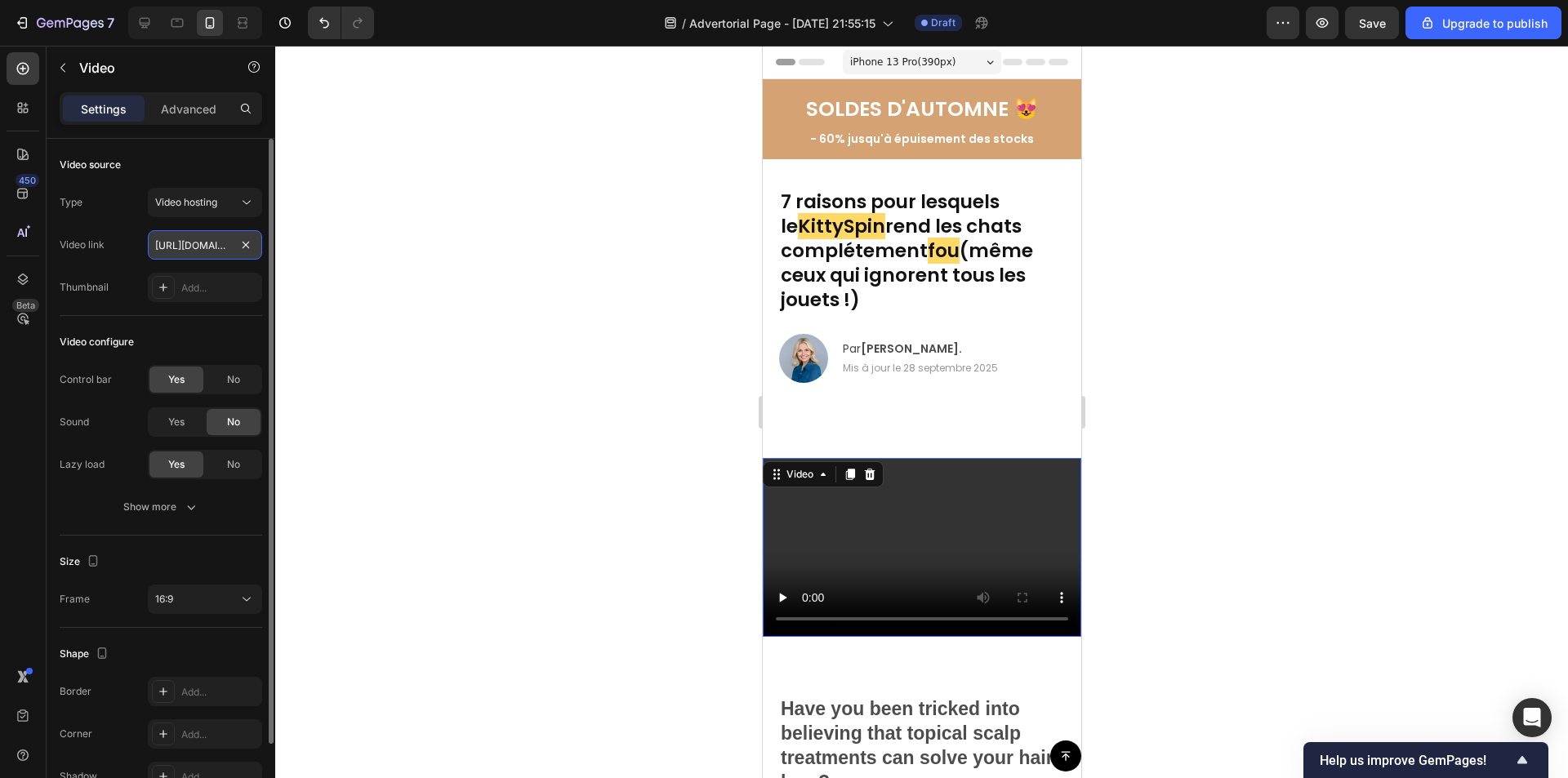
click at [201, 249] on input "[URL][DOMAIN_NAME]" at bounding box center [205, 245] width 115 height 29
click at [184, 599] on div "16:9" at bounding box center [197, 599] width 84 height 15
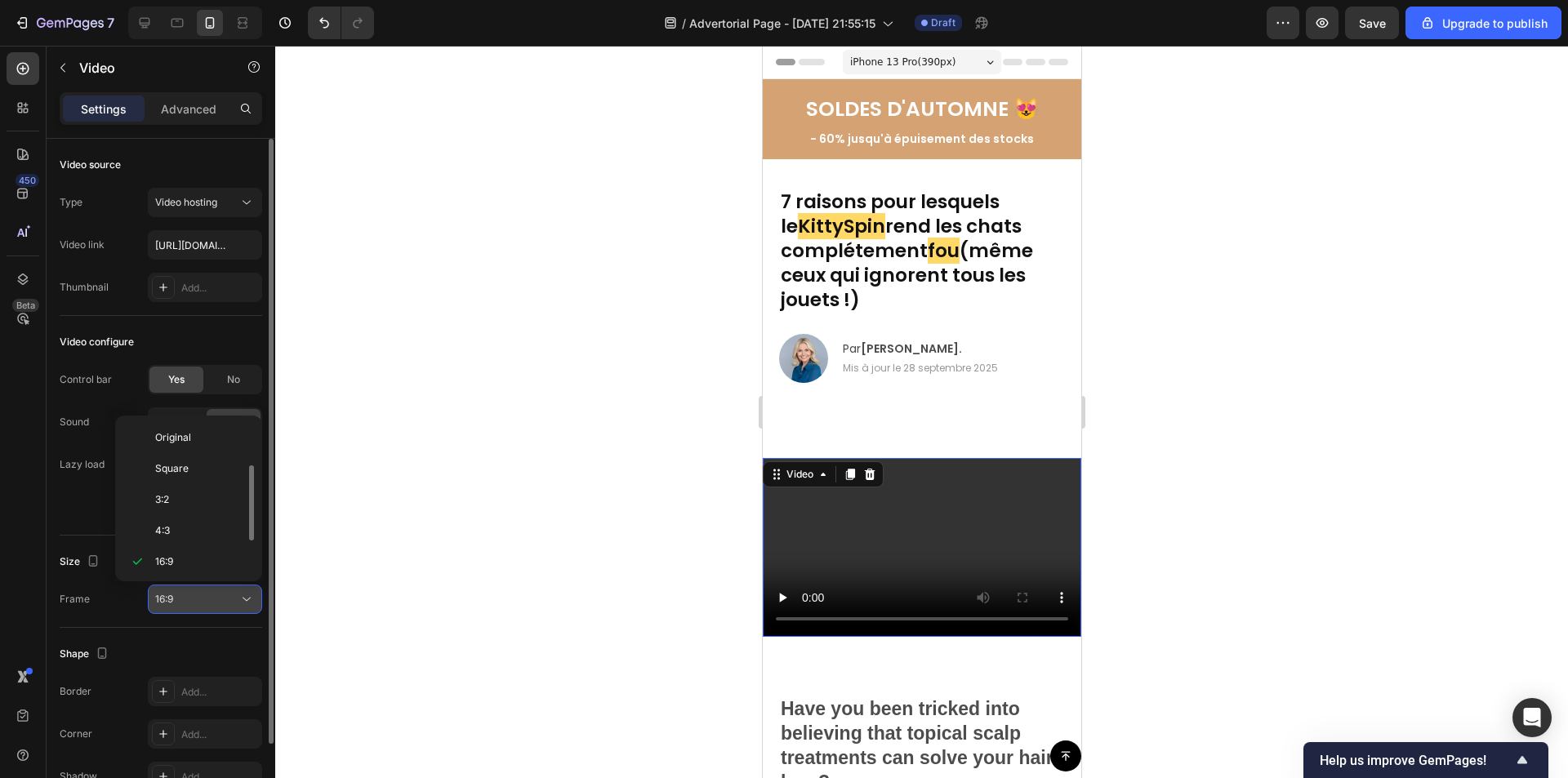
scroll to position [29, 0]
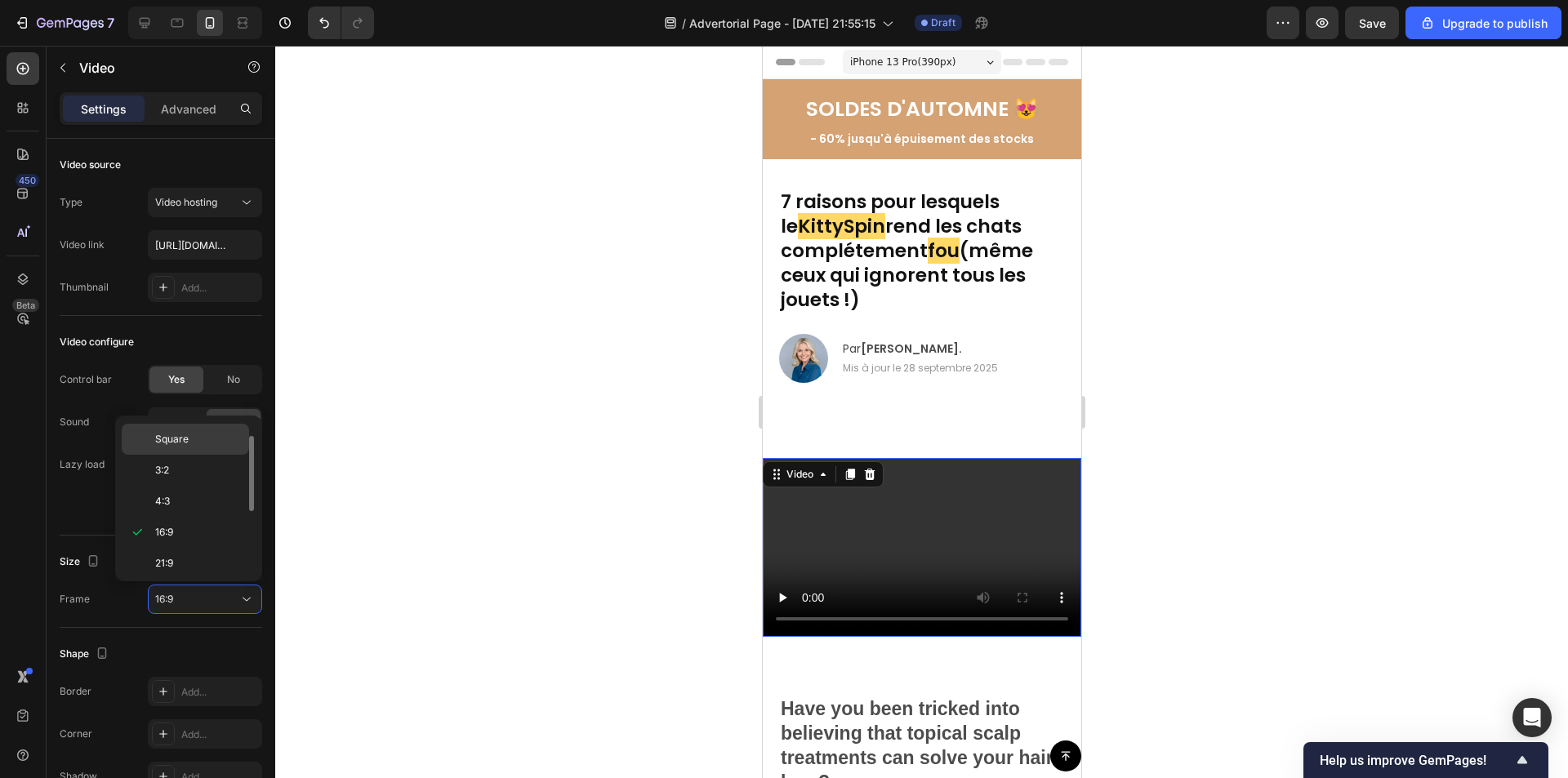
click at [178, 442] on span "Square" at bounding box center [172, 439] width 33 height 15
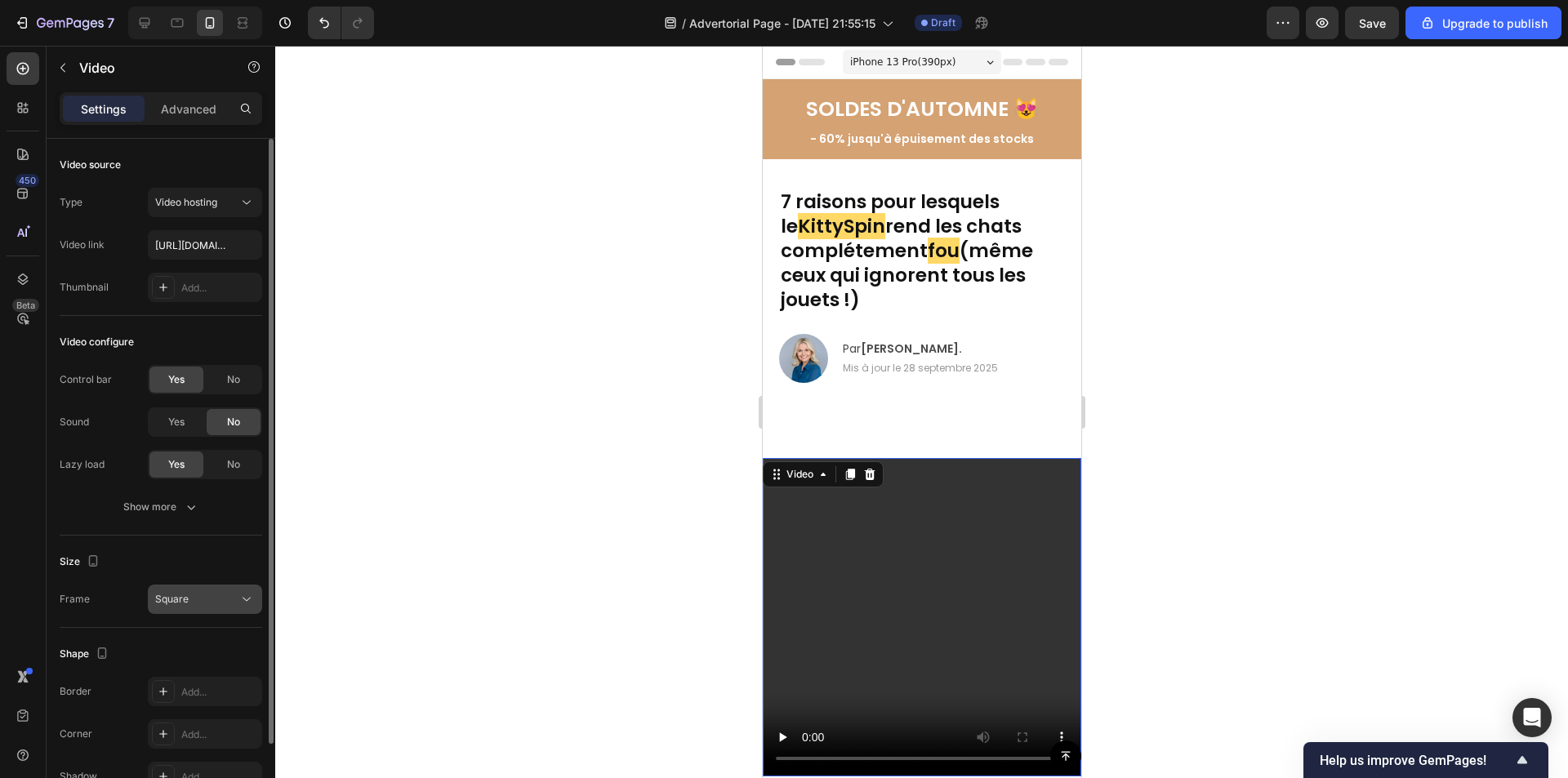
click at [192, 595] on div "Square" at bounding box center [197, 599] width 84 height 15
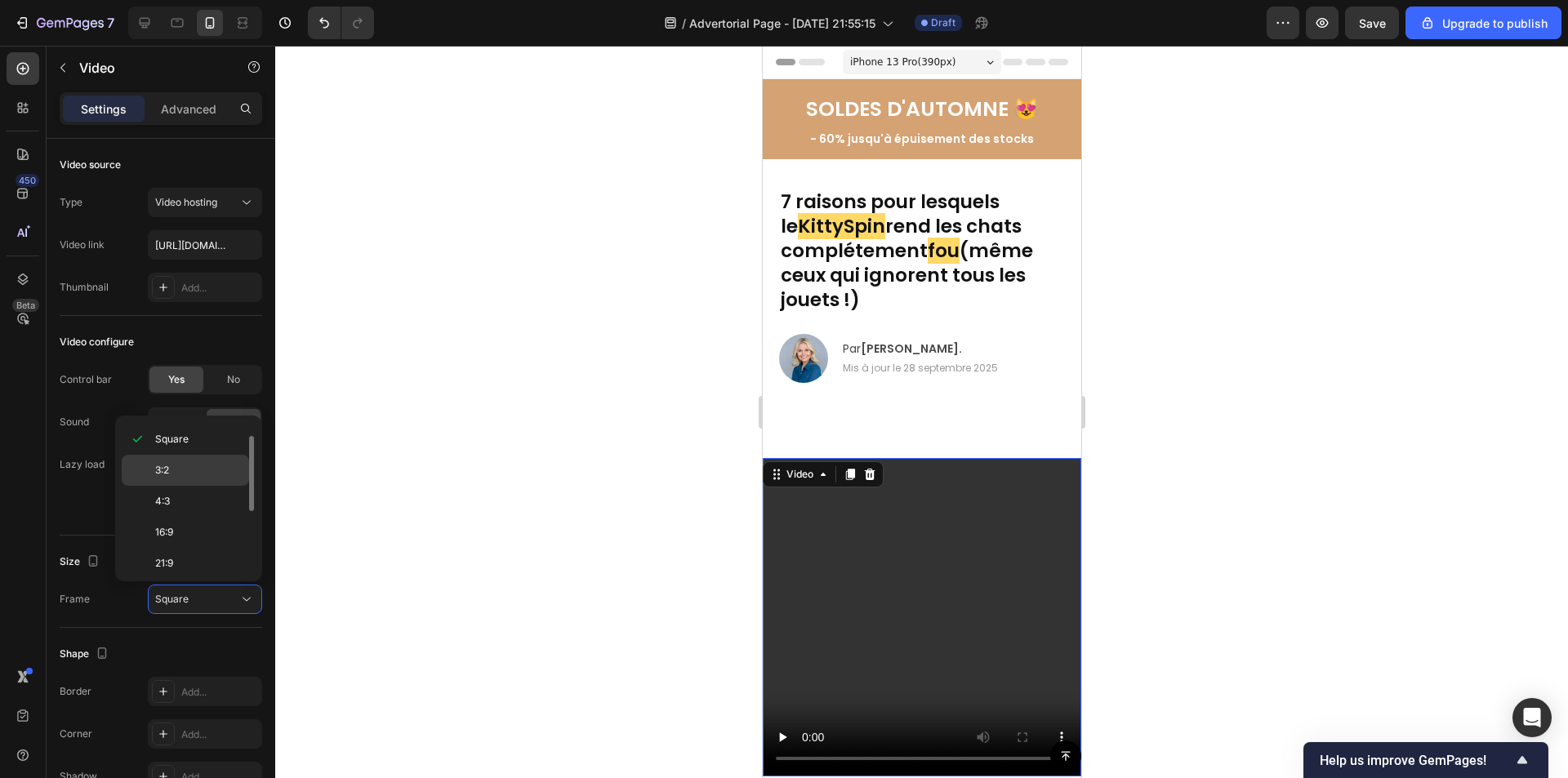
click at [179, 462] on div "3:2" at bounding box center [185, 471] width 127 height 31
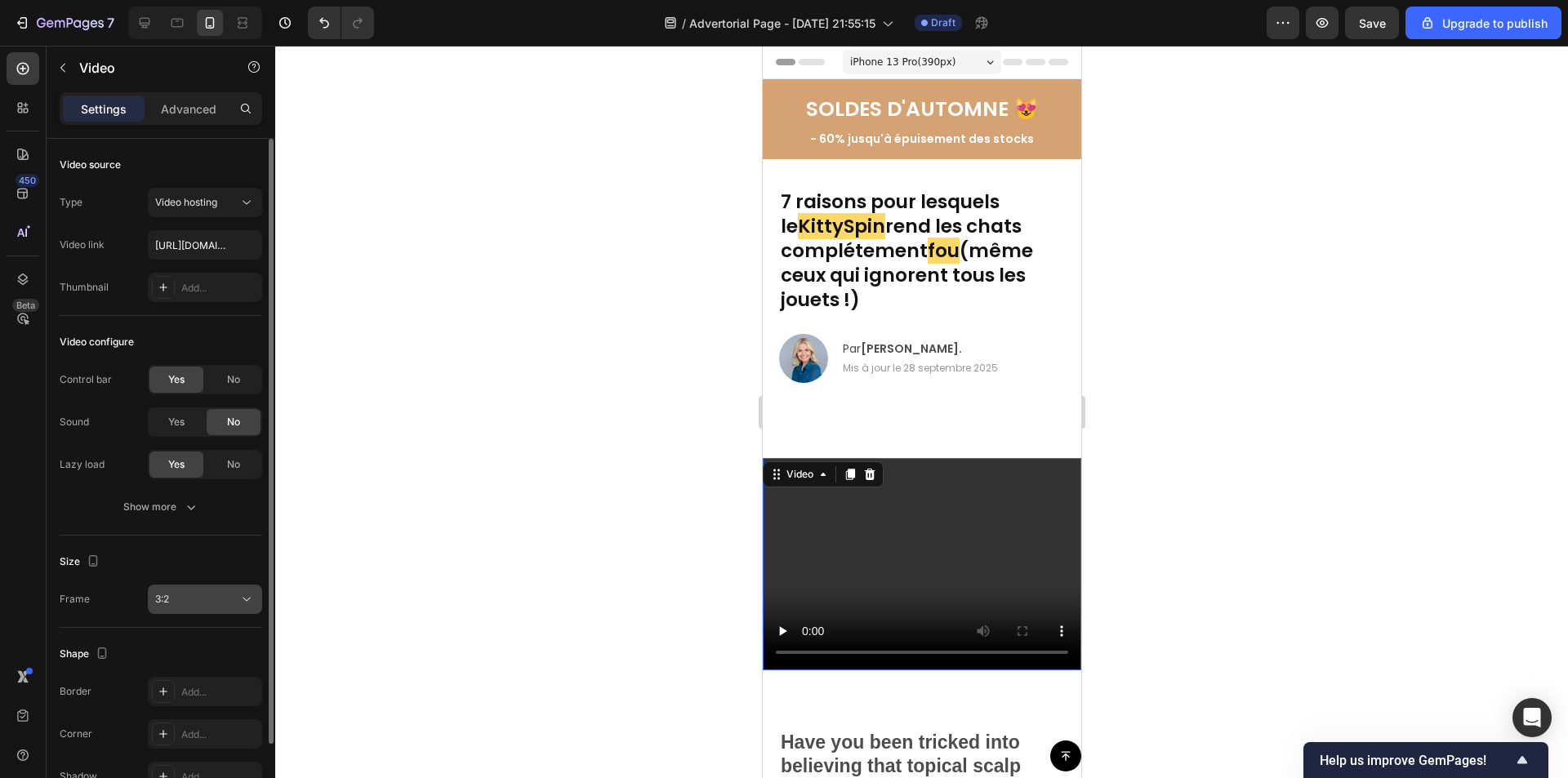
click at [192, 603] on div "3:2" at bounding box center [197, 599] width 84 height 15
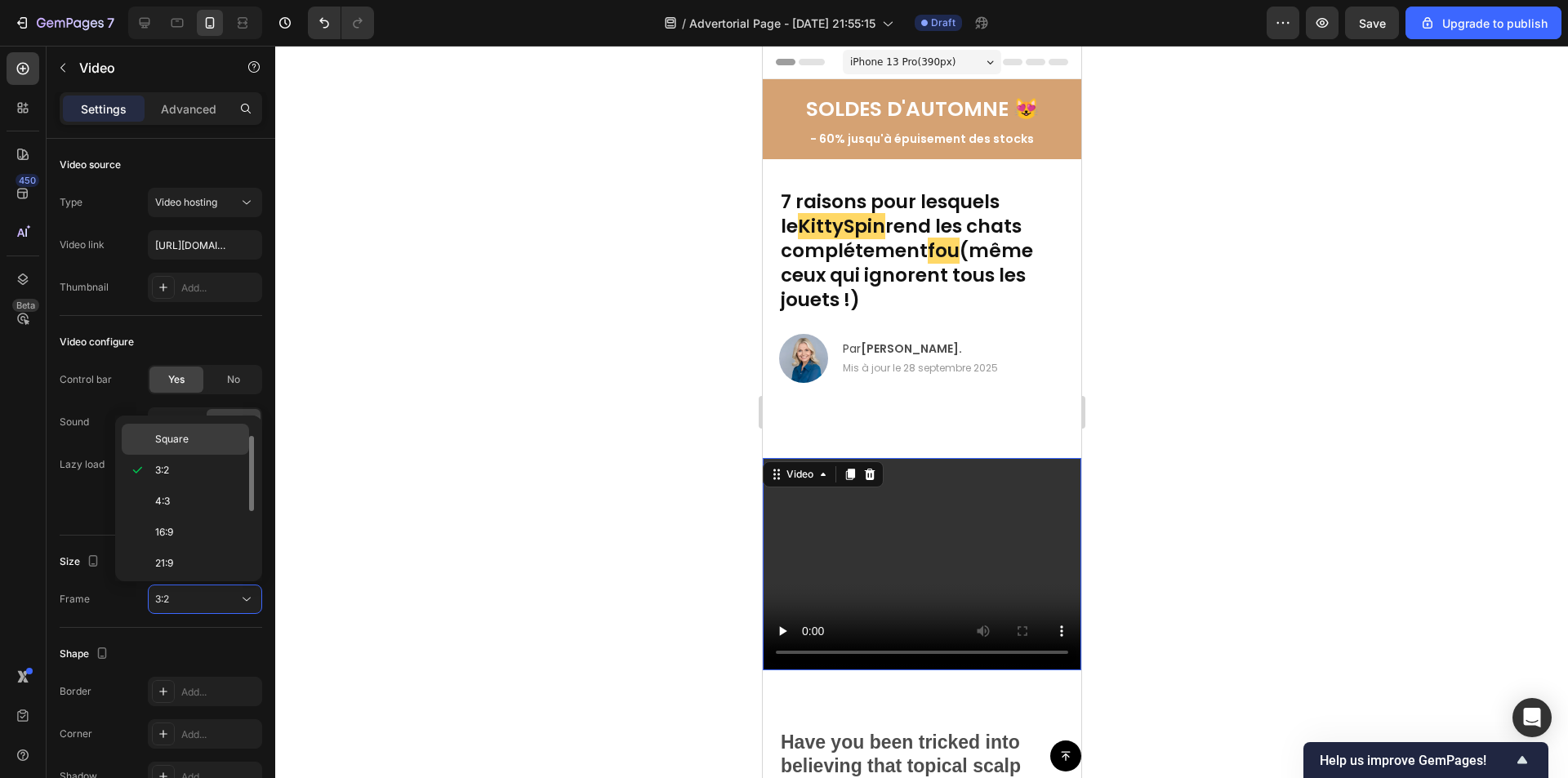
click at [193, 437] on p "Square" at bounding box center [198, 439] width 87 height 15
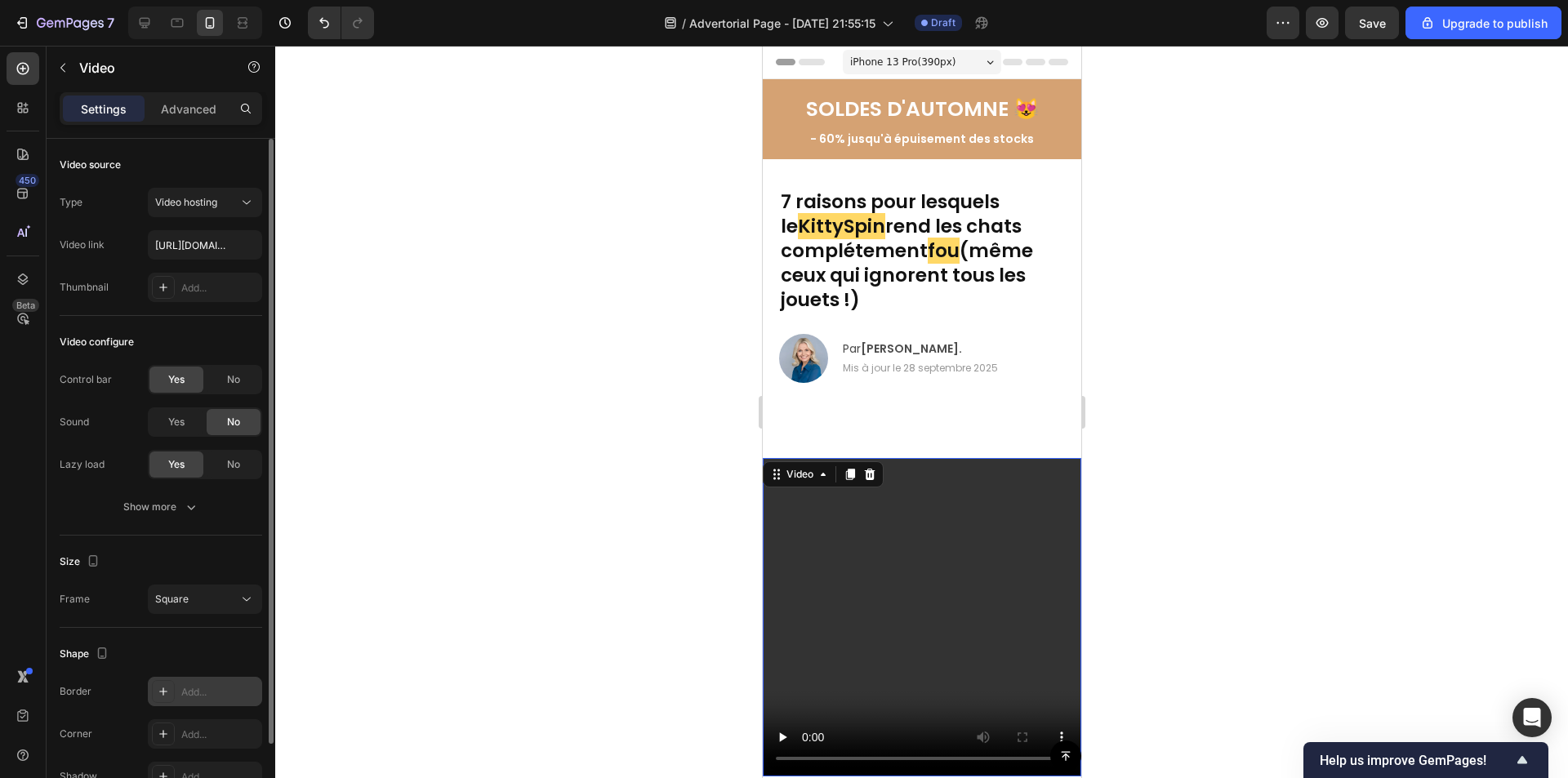
click at [192, 686] on div "Add..." at bounding box center [219, 692] width 77 height 15
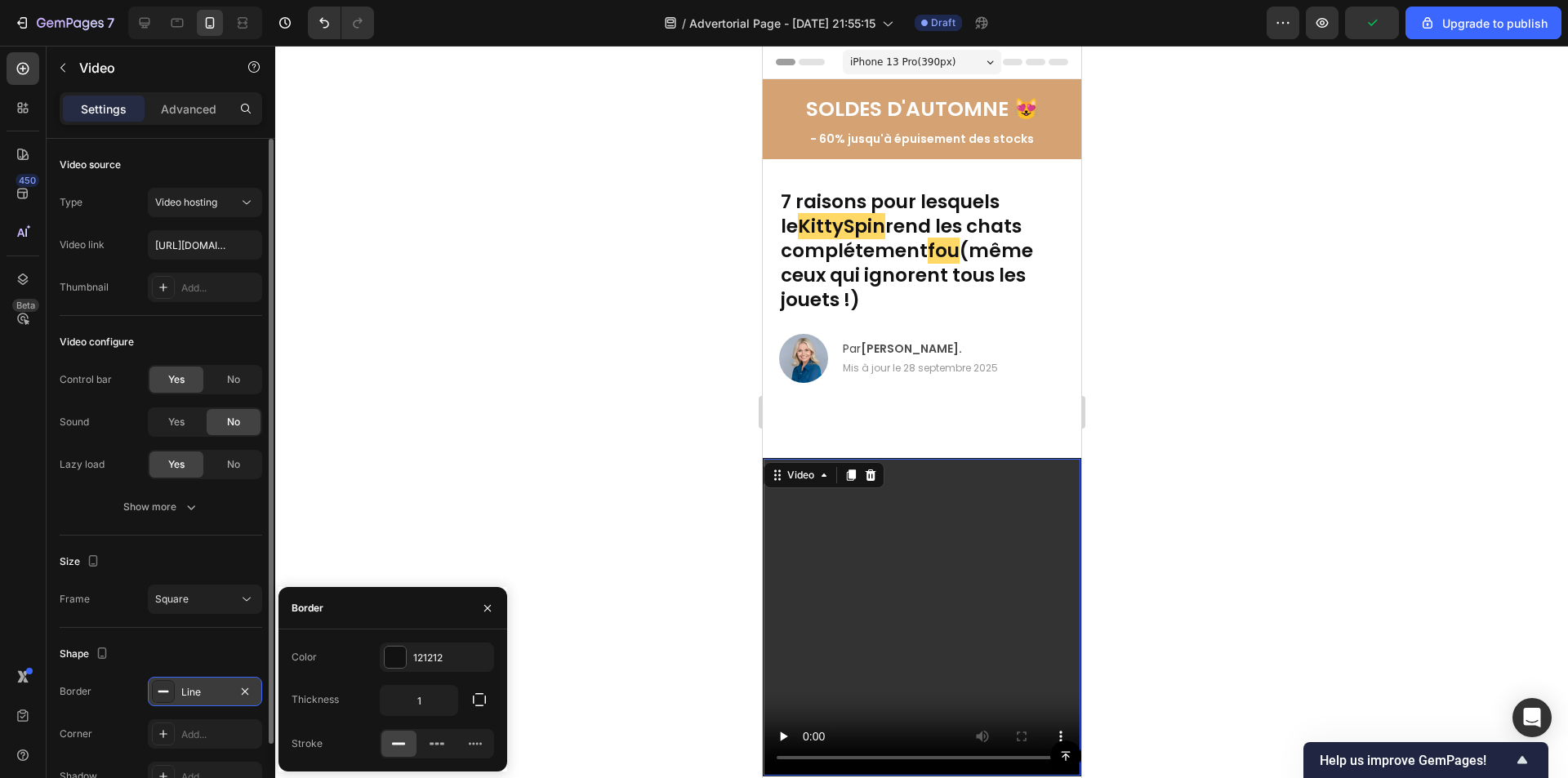
click at [410, 436] on div at bounding box center [922, 411] width 1293 height 732
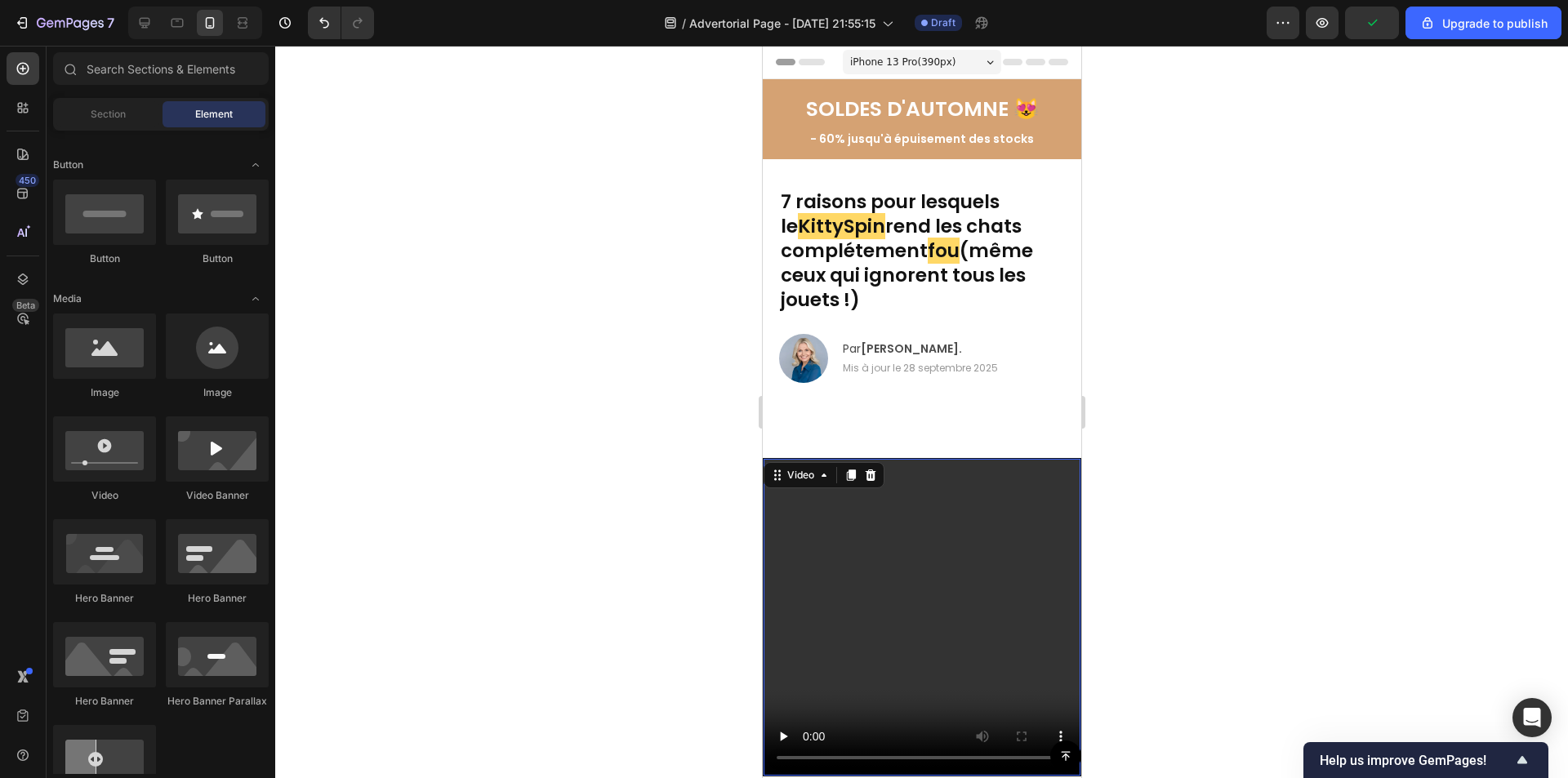
click at [870, 477] on div "Video 16" at bounding box center [922, 618] width 319 height 319
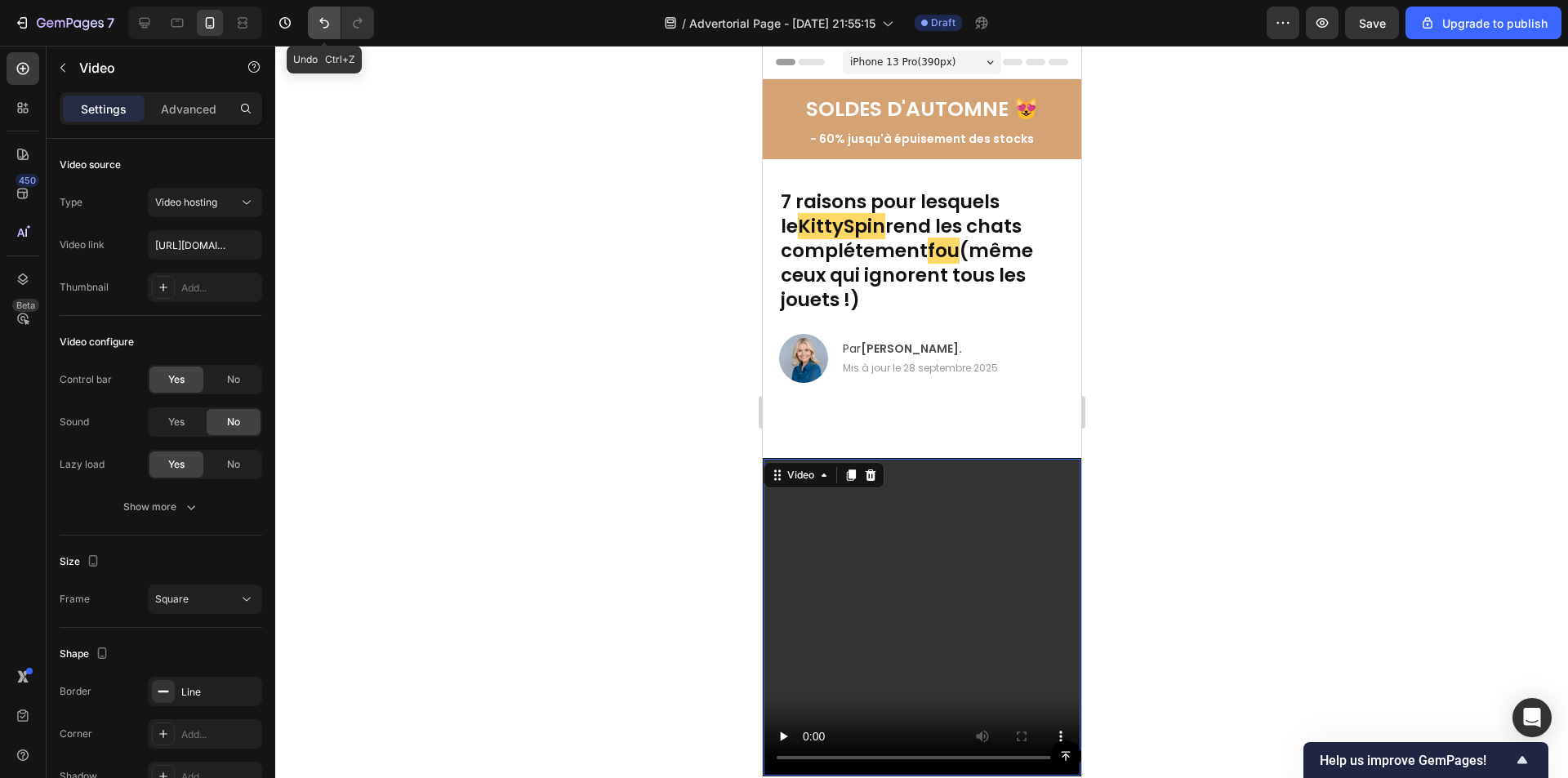
click at [321, 21] on icon "Undo/Redo" at bounding box center [324, 22] width 10 height 11
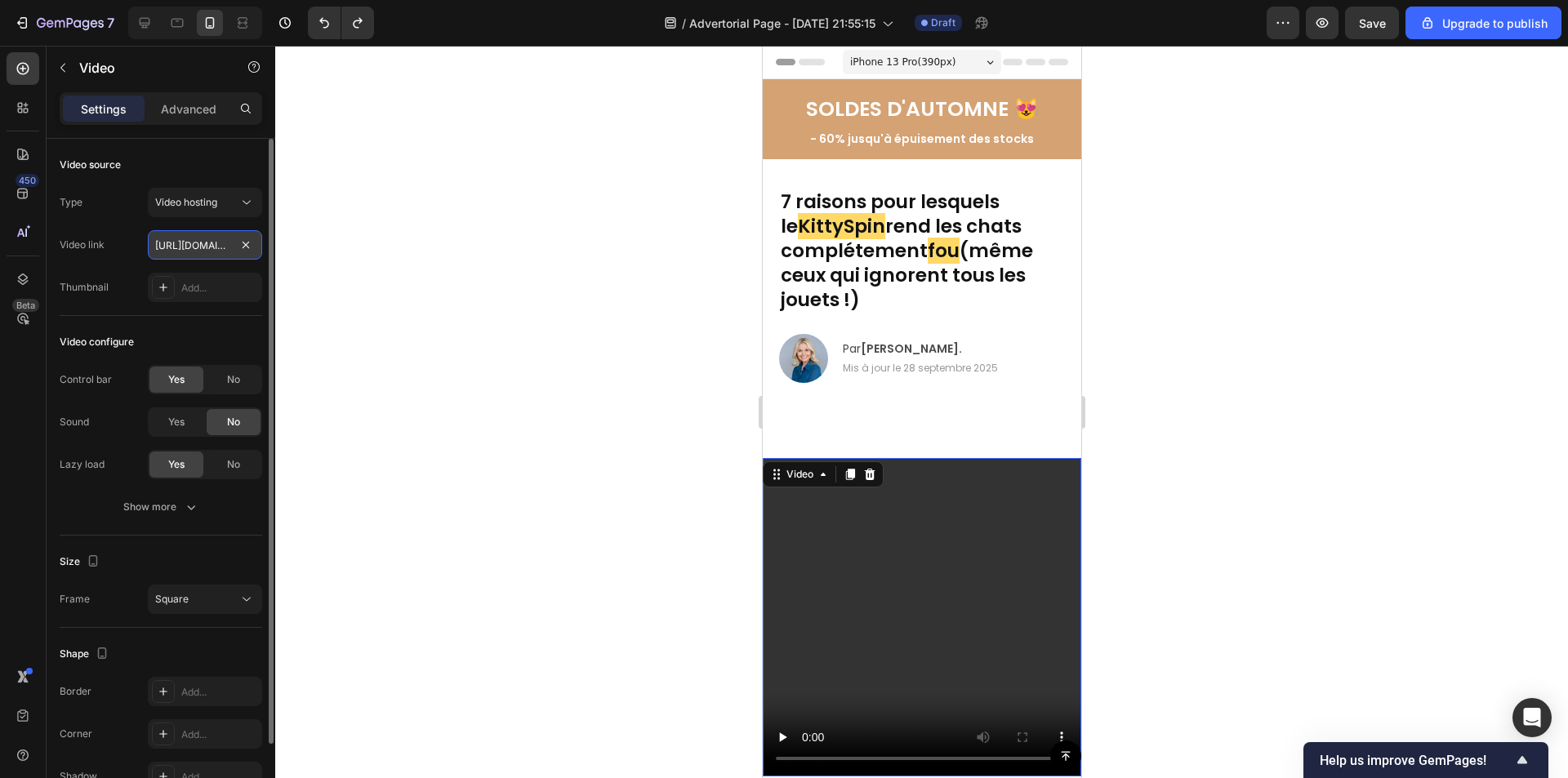
click at [210, 248] on input "[URL][DOMAIN_NAME]" at bounding box center [205, 245] width 115 height 29
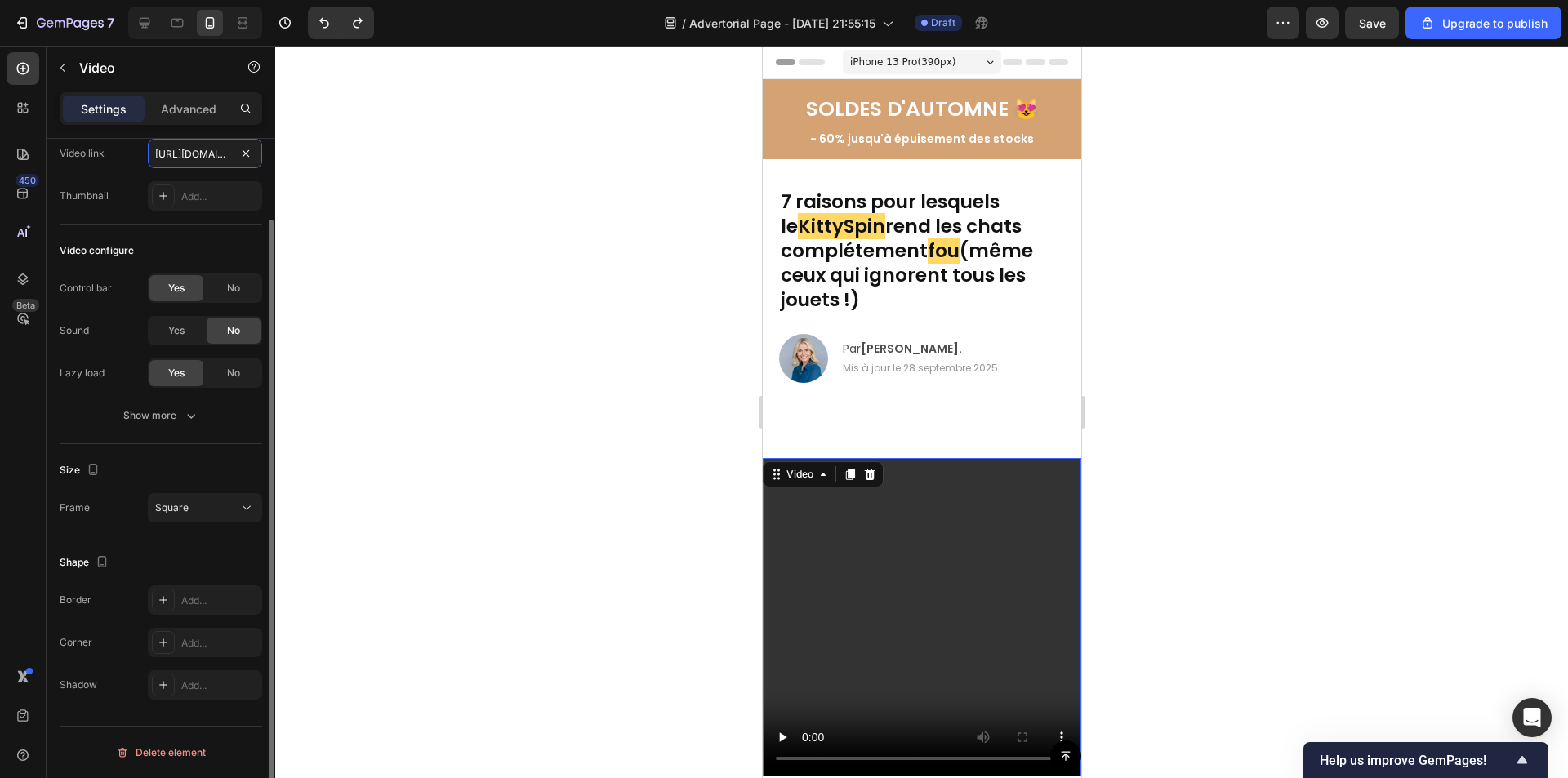
scroll to position [0, 0]
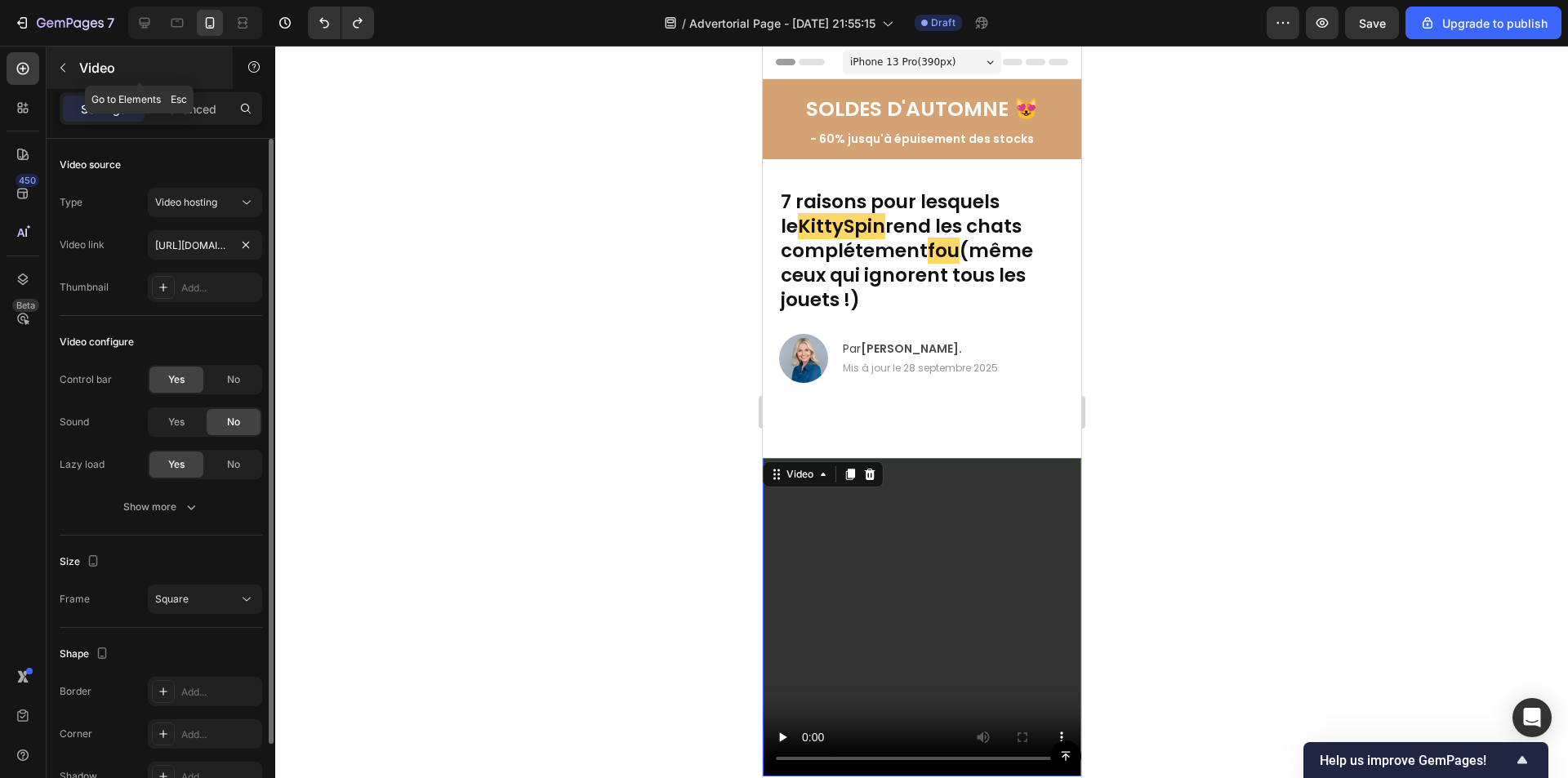
click at [58, 65] on icon "button" at bounding box center [62, 67] width 13 height 13
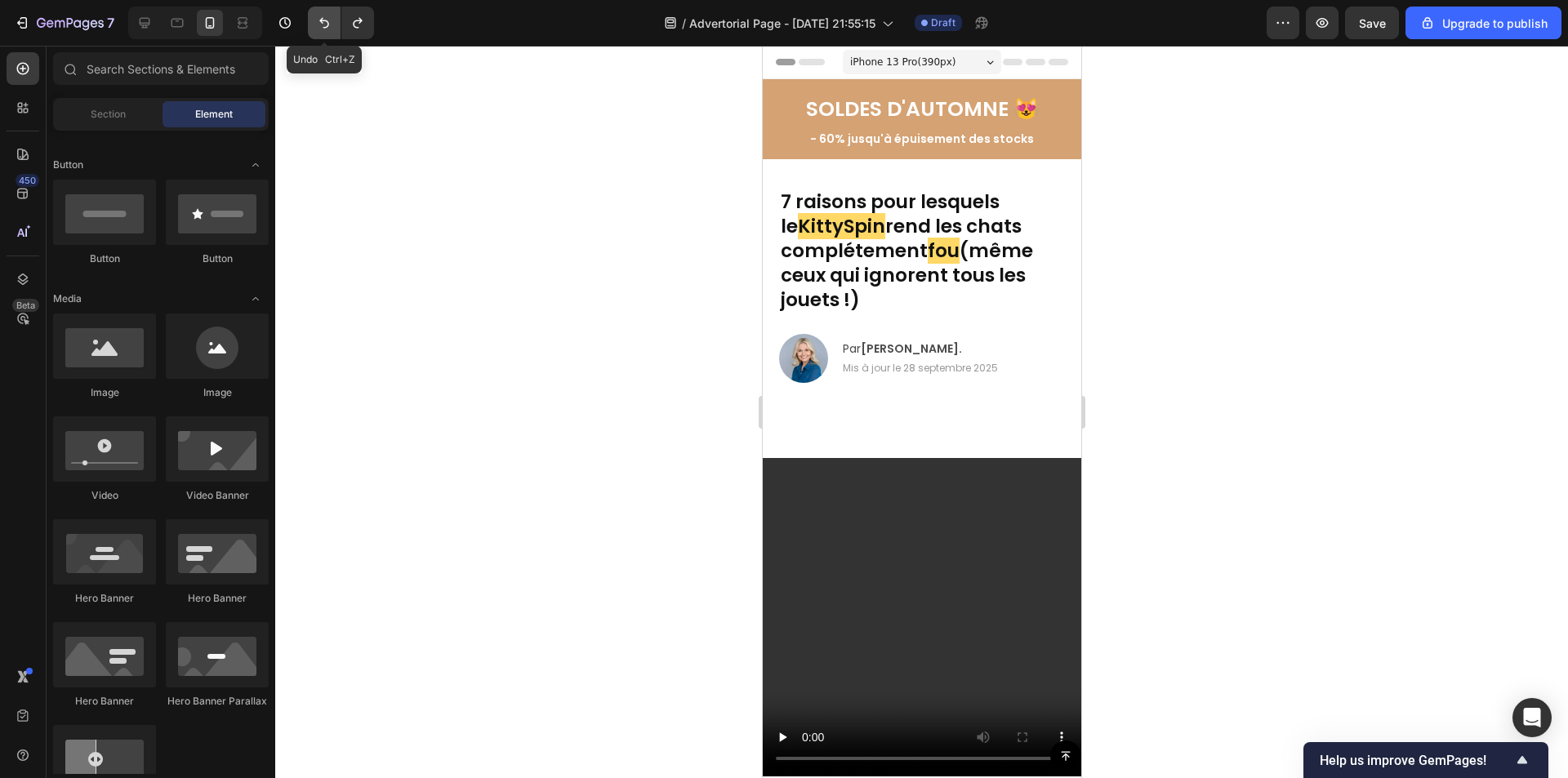
click at [325, 19] on icon "Undo/Redo" at bounding box center [324, 22] width 17 height 17
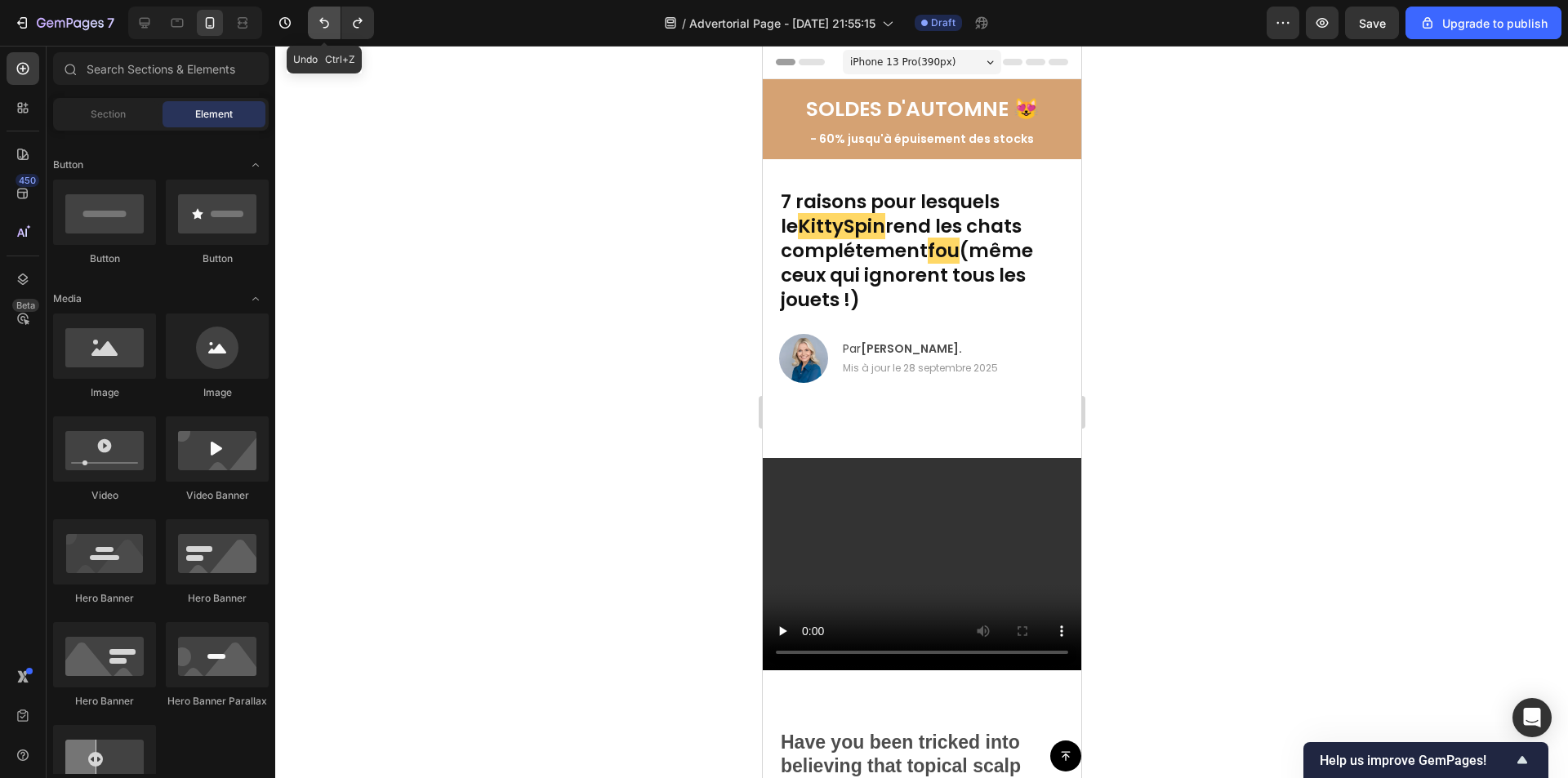
click at [325, 19] on icon "Undo/Redo" at bounding box center [324, 22] width 17 height 17
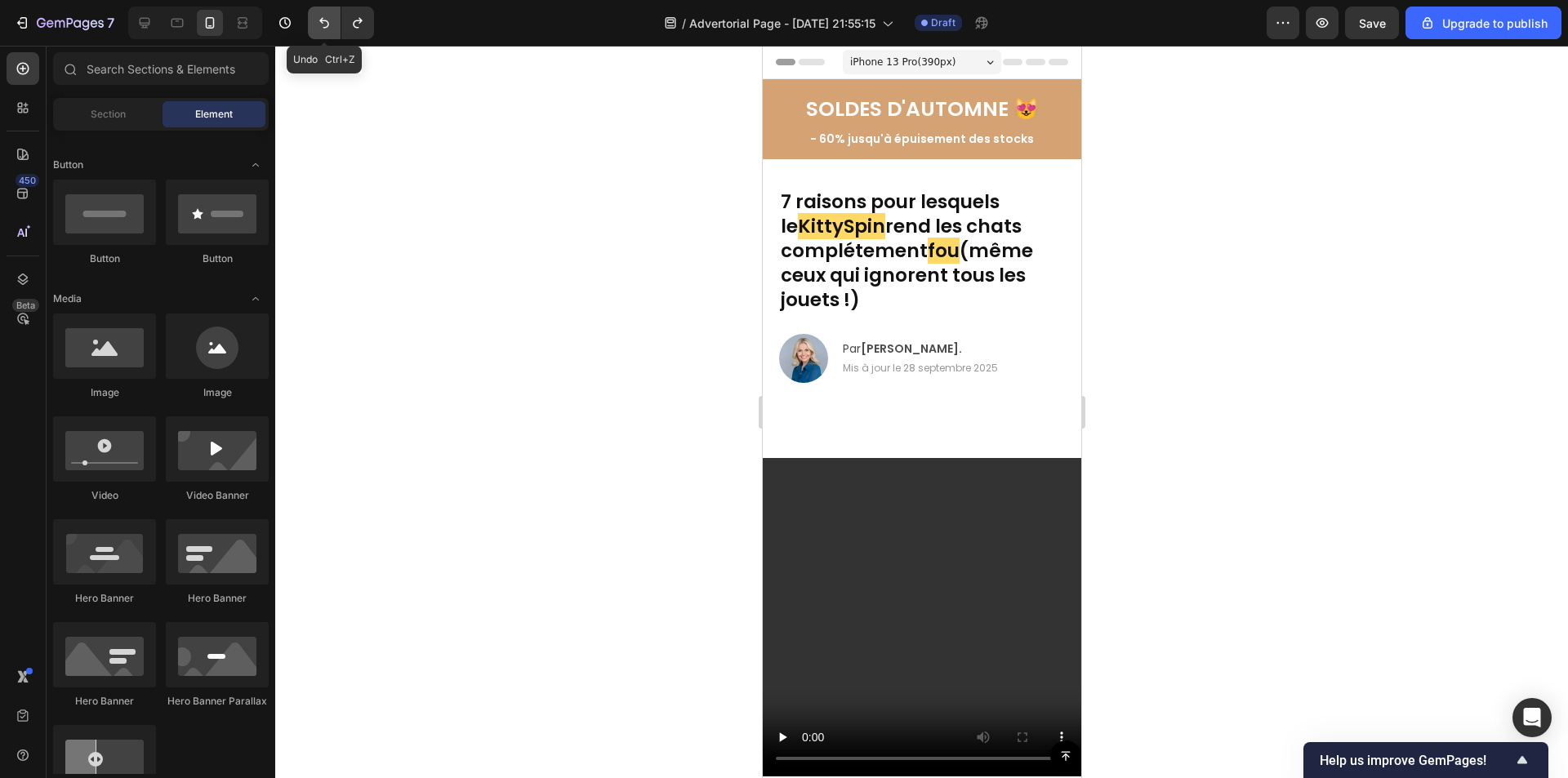
click at [325, 19] on icon "Undo/Redo" at bounding box center [324, 22] width 17 height 17
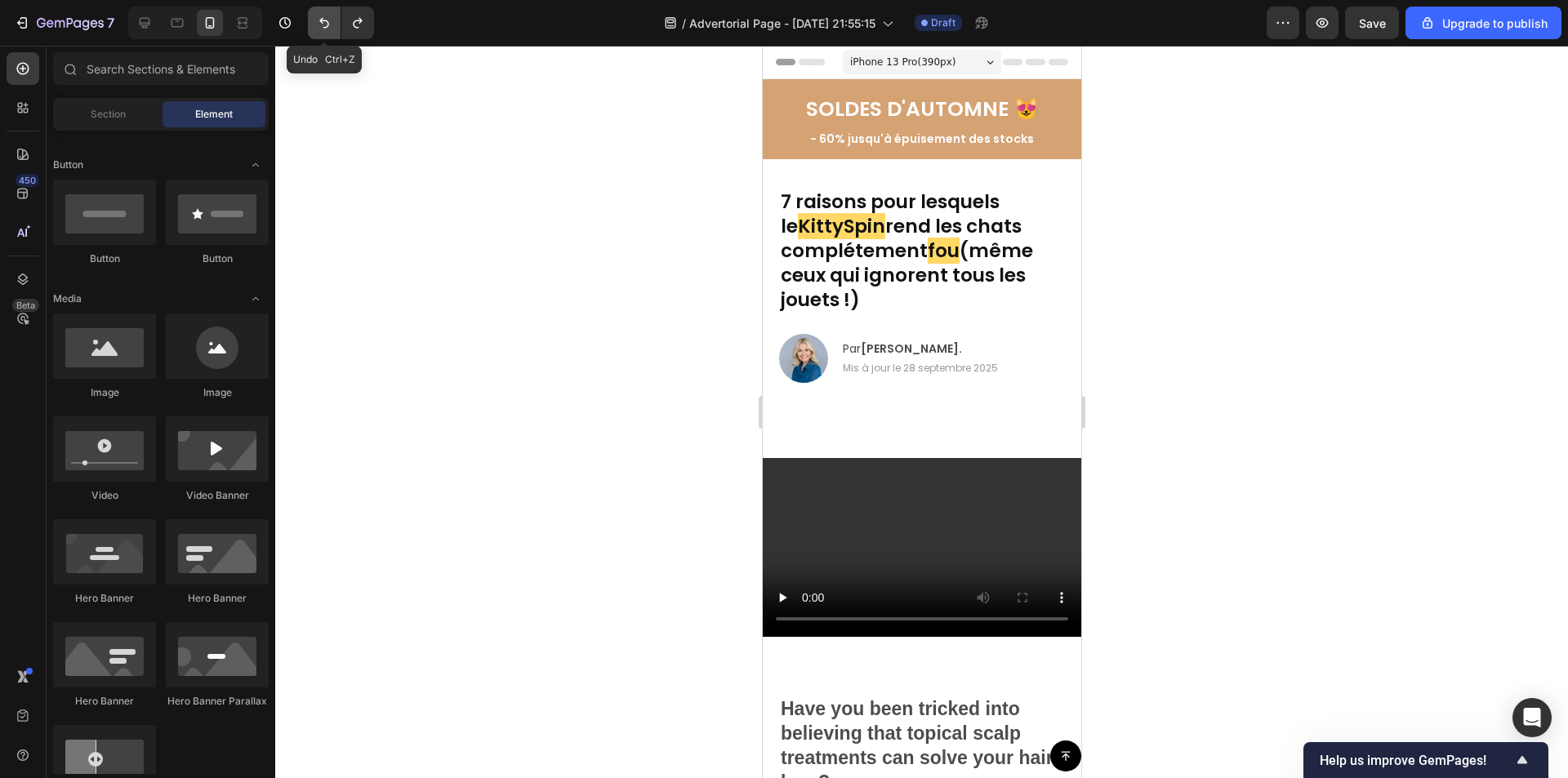
click at [325, 19] on icon "Undo/Redo" at bounding box center [324, 22] width 17 height 17
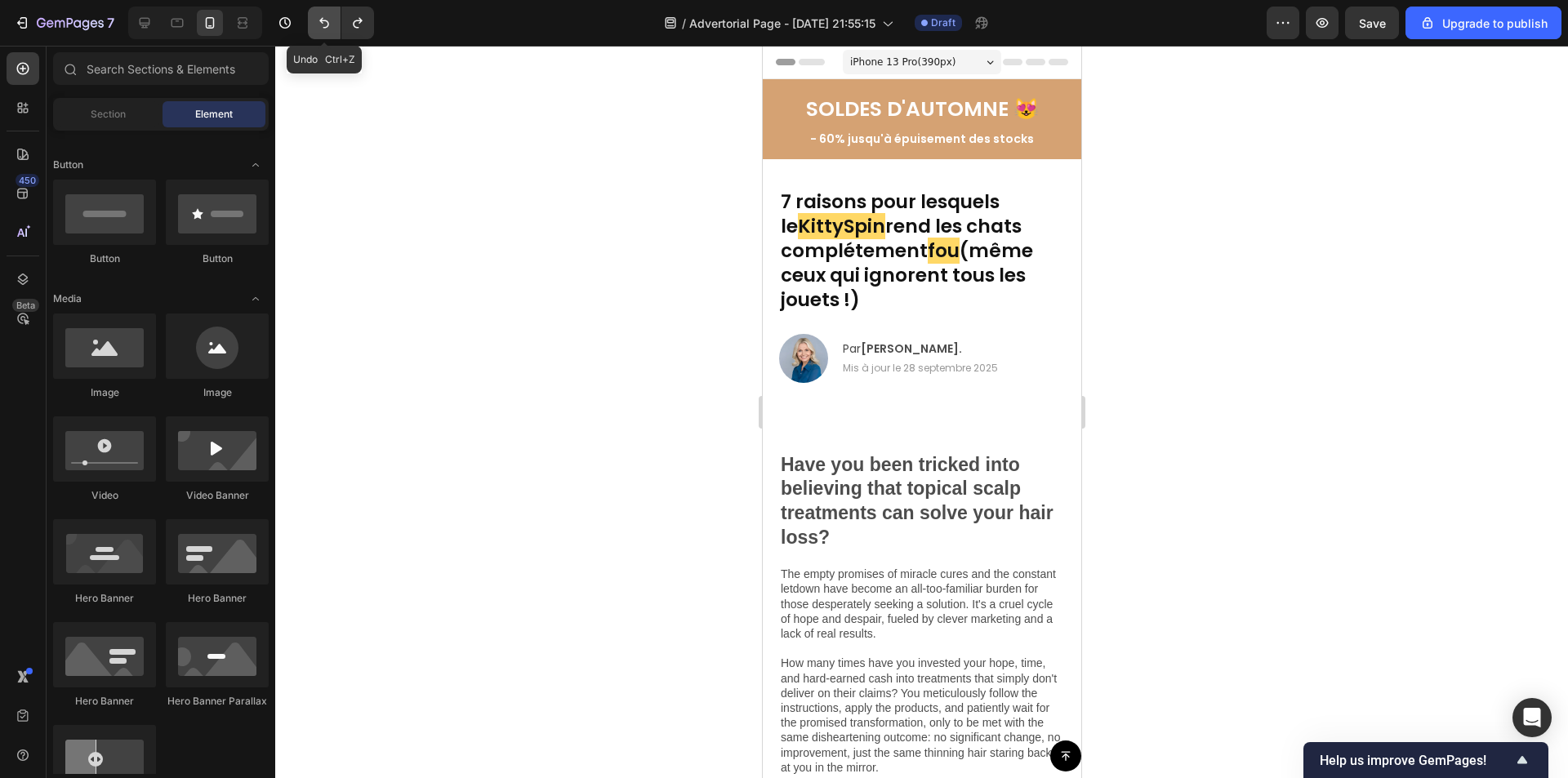
click at [325, 19] on icon "Undo/Redo" at bounding box center [324, 22] width 17 height 17
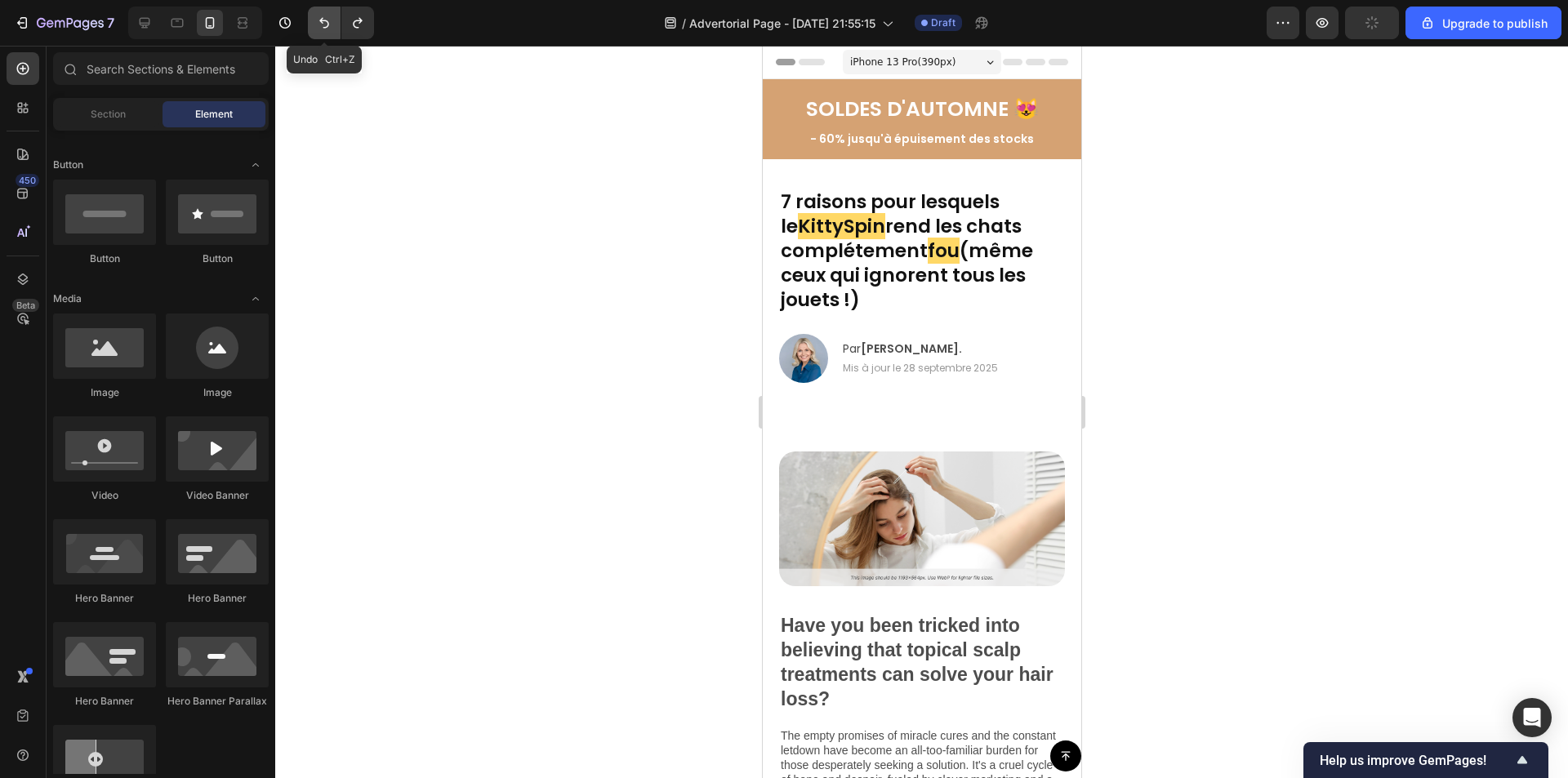
click at [325, 19] on icon "Undo/Redo" at bounding box center [324, 22] width 17 height 17
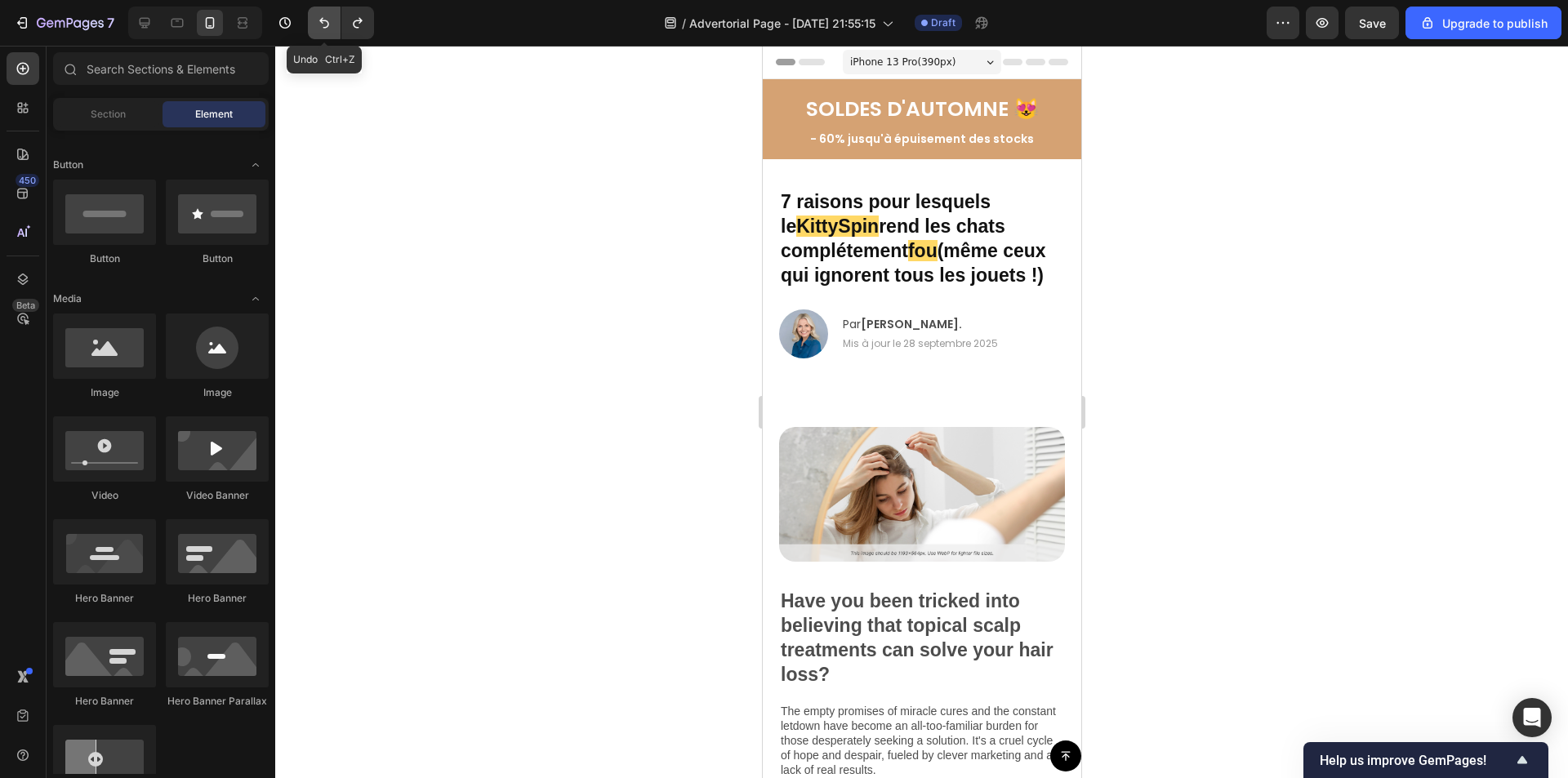
click at [325, 19] on icon "Undo/Redo" at bounding box center [324, 22] width 17 height 17
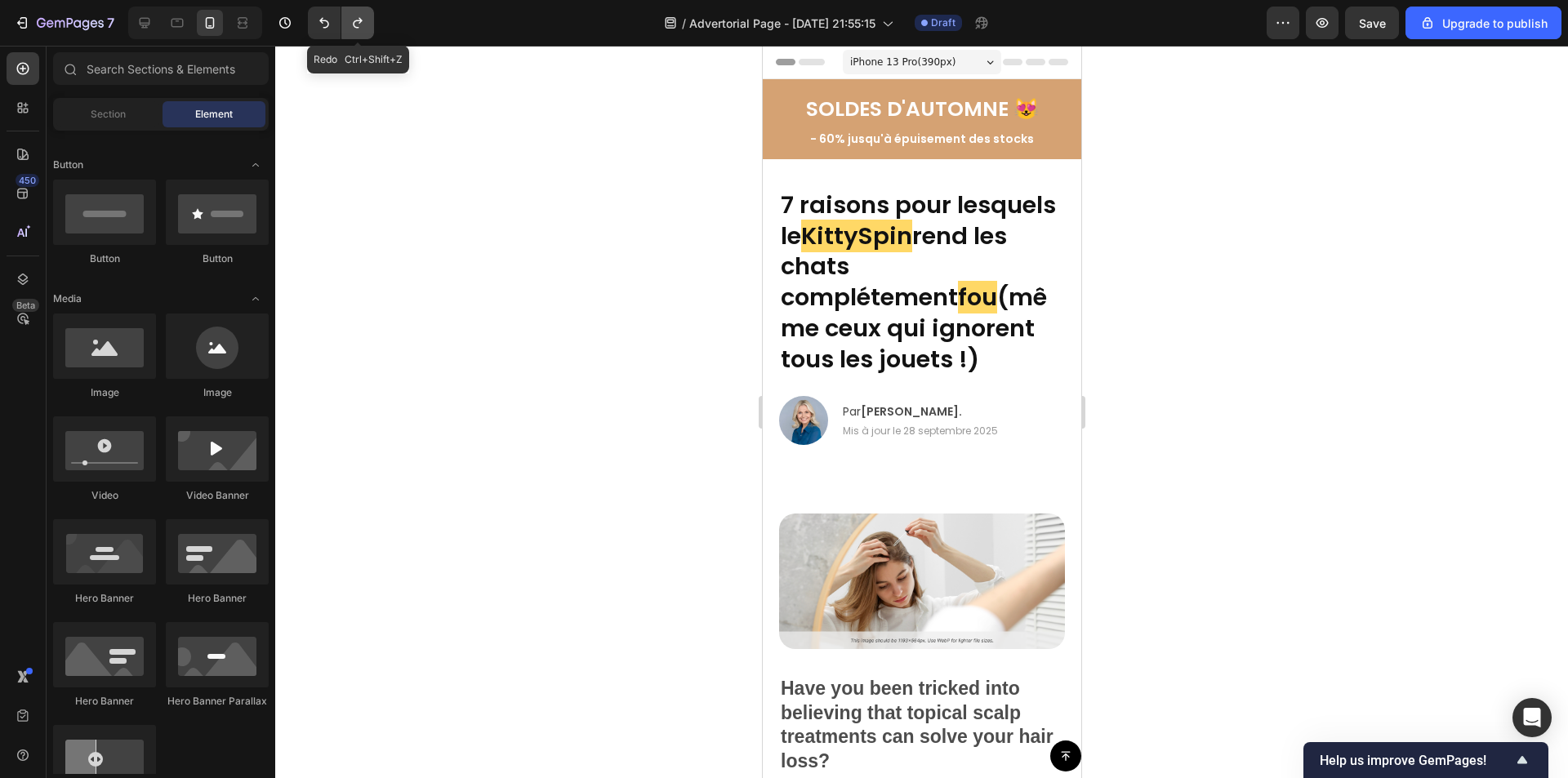
click at [356, 20] on icon "Undo/Redo" at bounding box center [357, 22] width 9 height 11
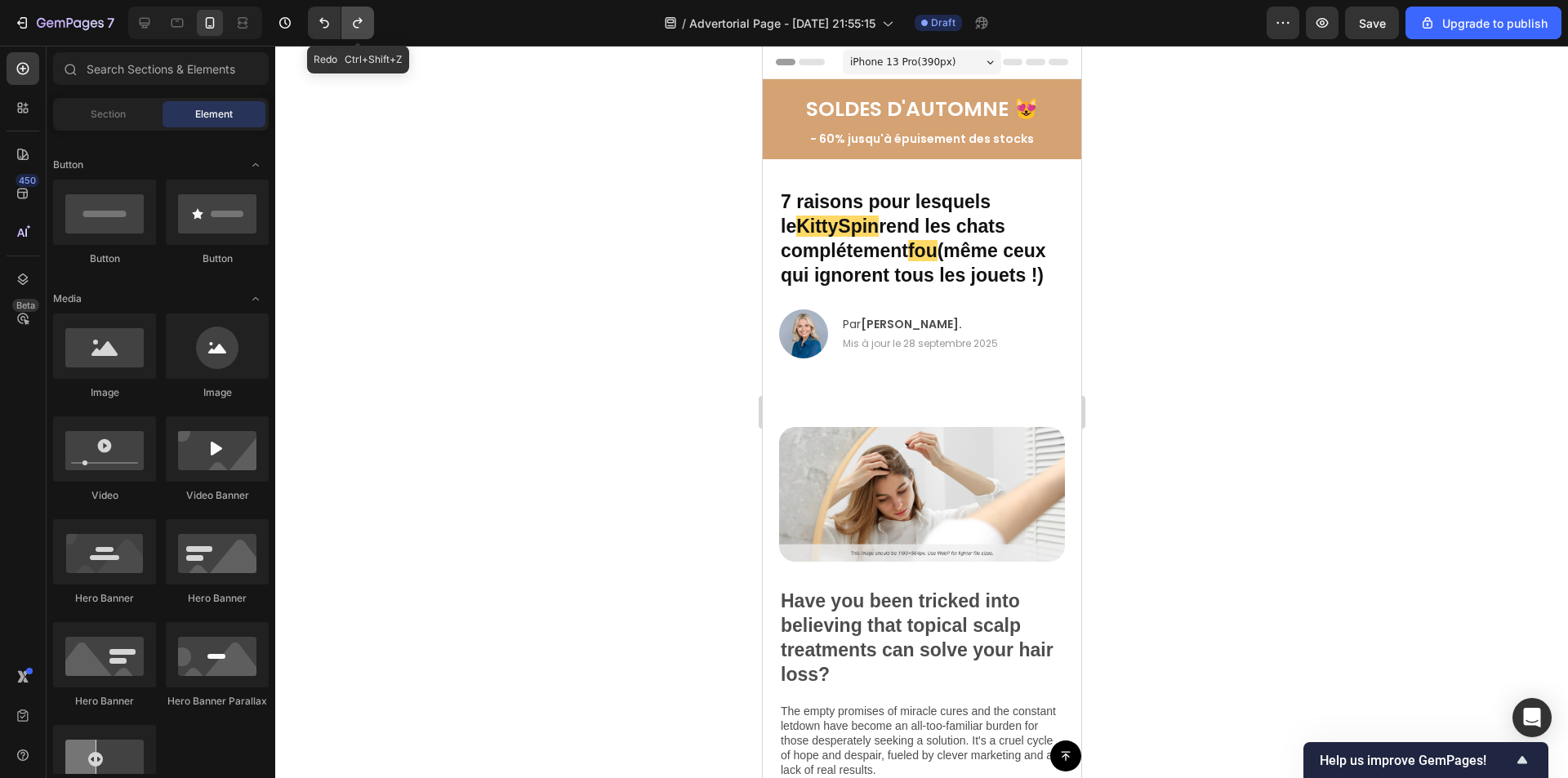
click at [356, 20] on icon "Undo/Redo" at bounding box center [357, 22] width 9 height 11
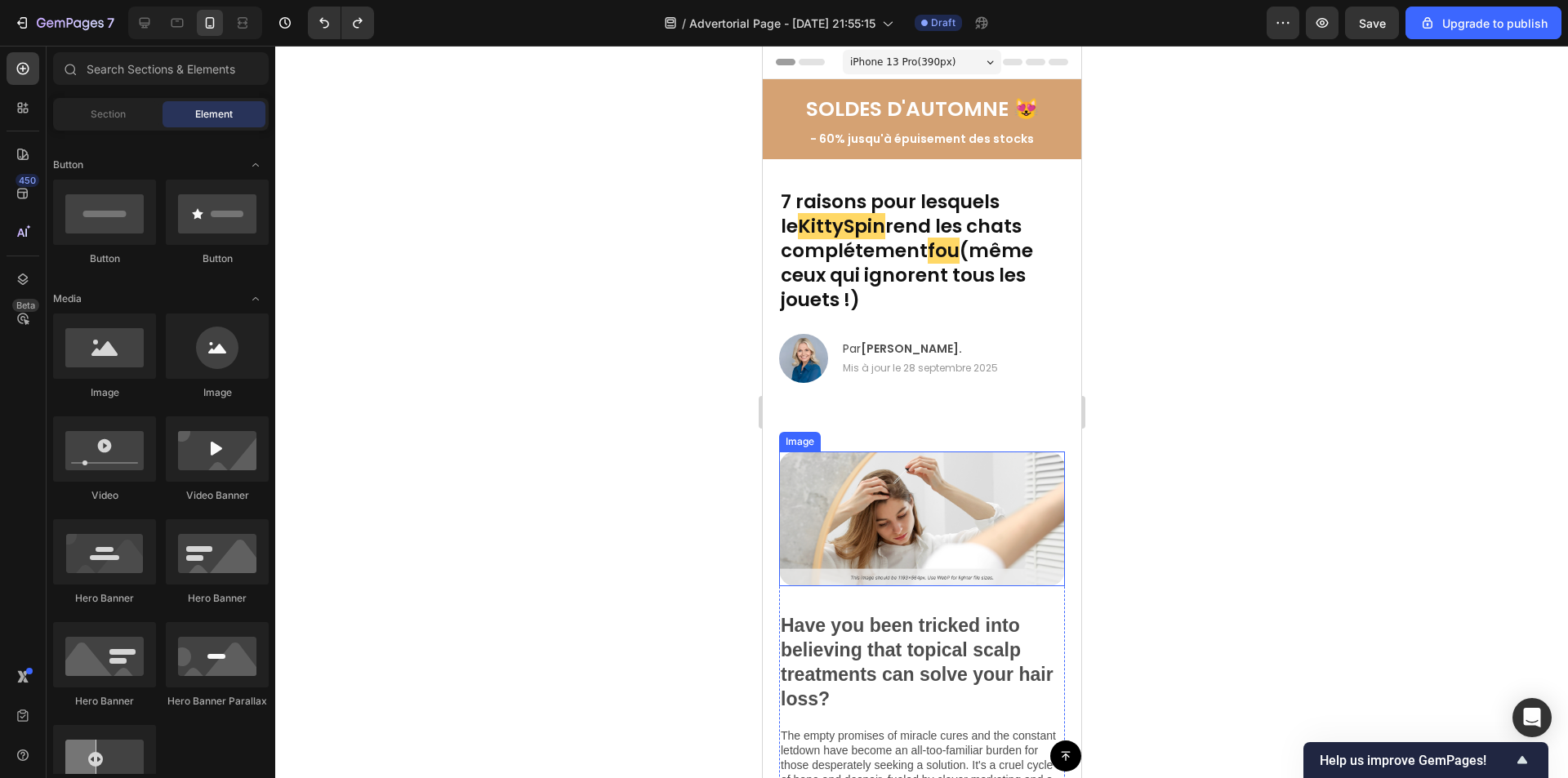
click at [884, 508] on img at bounding box center [921, 518] width 286 height 135
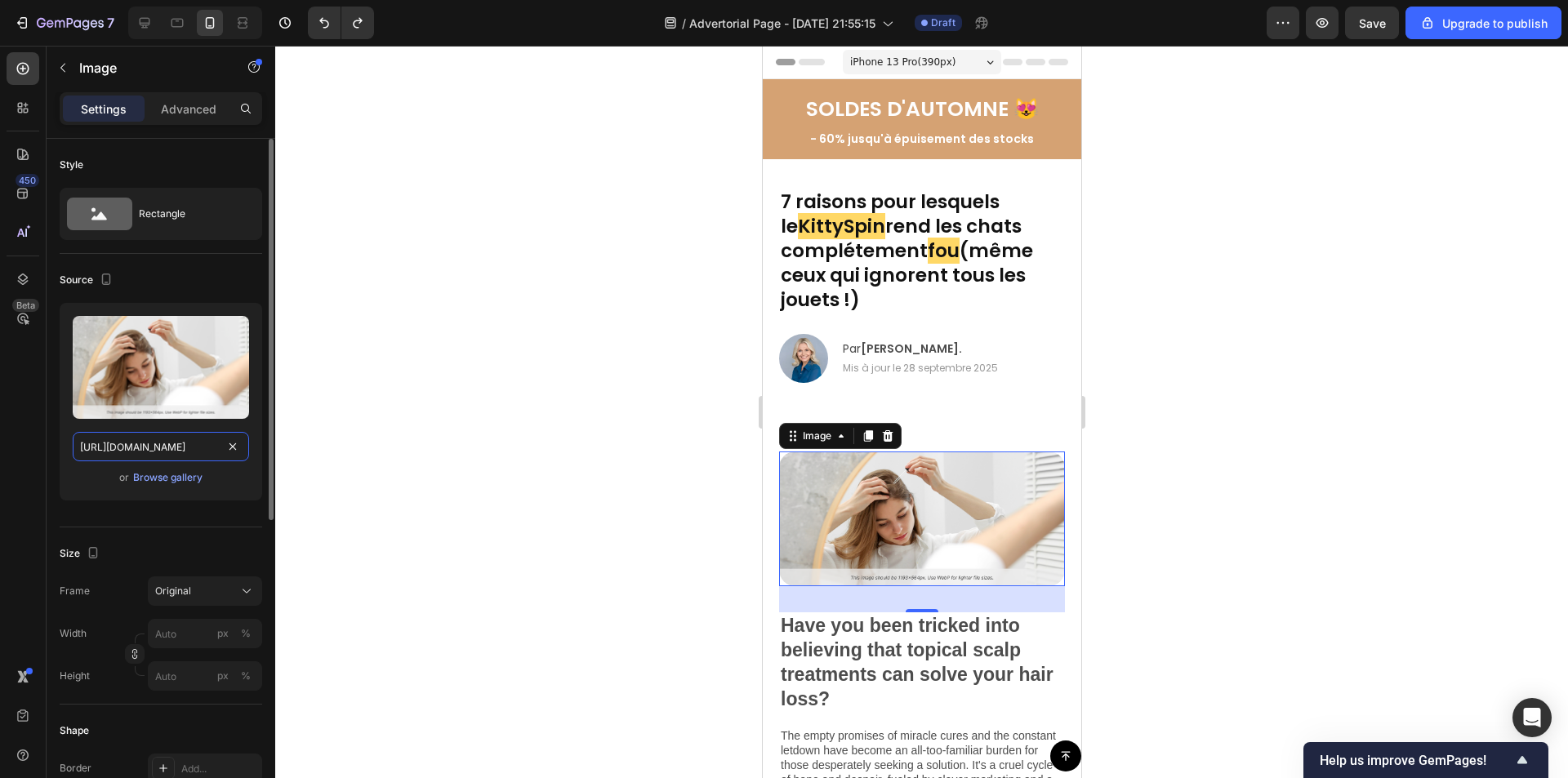
click at [192, 443] on input "[URL][DOMAIN_NAME]" at bounding box center [160, 446] width 176 height 29
